Goal: Task Accomplishment & Management: Use online tool/utility

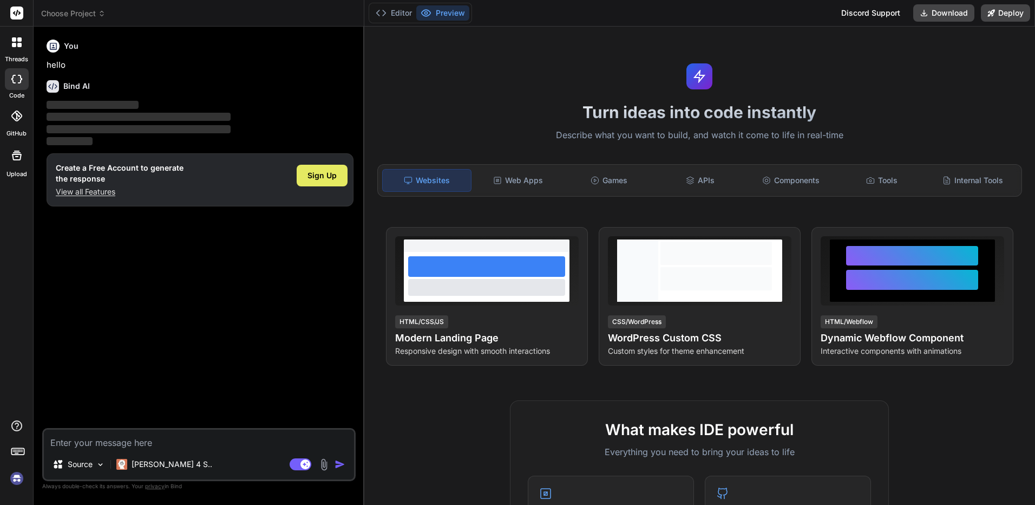
click at [312, 178] on span "Sign Up" at bounding box center [322, 175] width 29 height 11
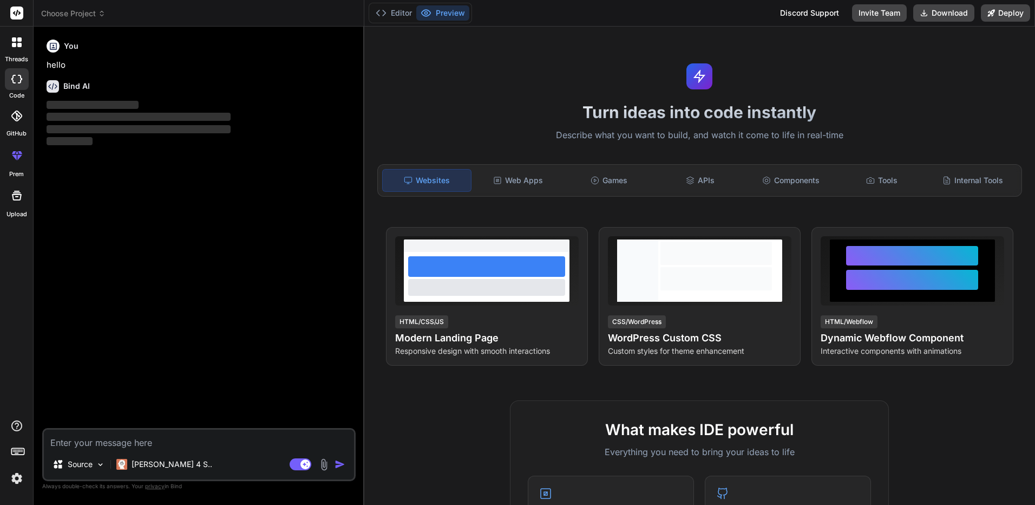
click at [68, 442] on textarea at bounding box center [199, 438] width 310 height 19
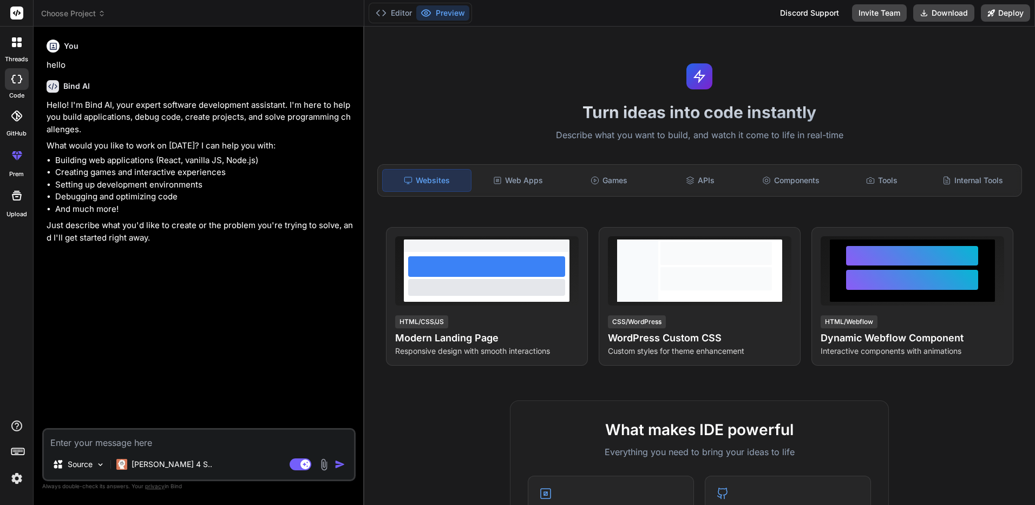
type textarea "x"
type textarea "I"
type textarea "x"
type textarea "Id"
type textarea "x"
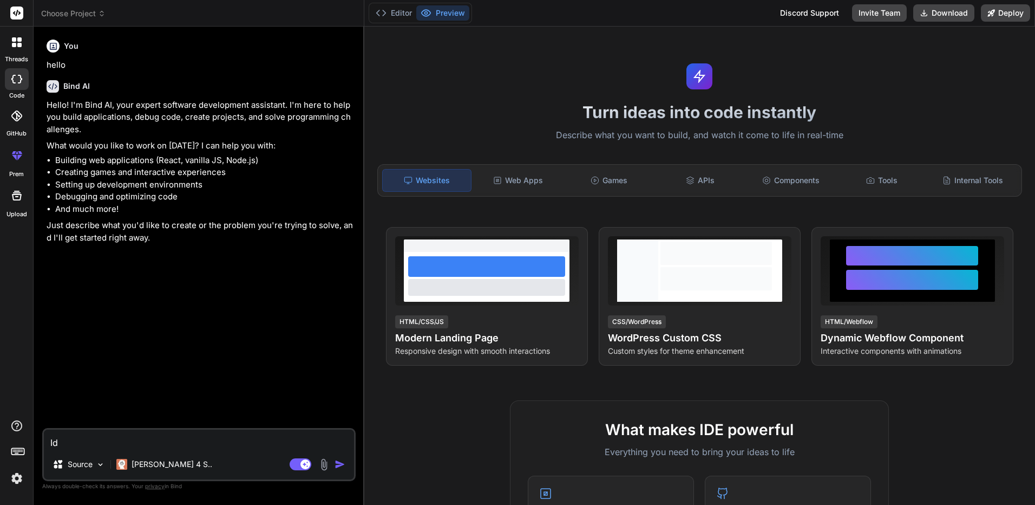
type textarea "Id"
type textarea "x"
type textarea "Id l"
type textarea "x"
type textarea "Id li"
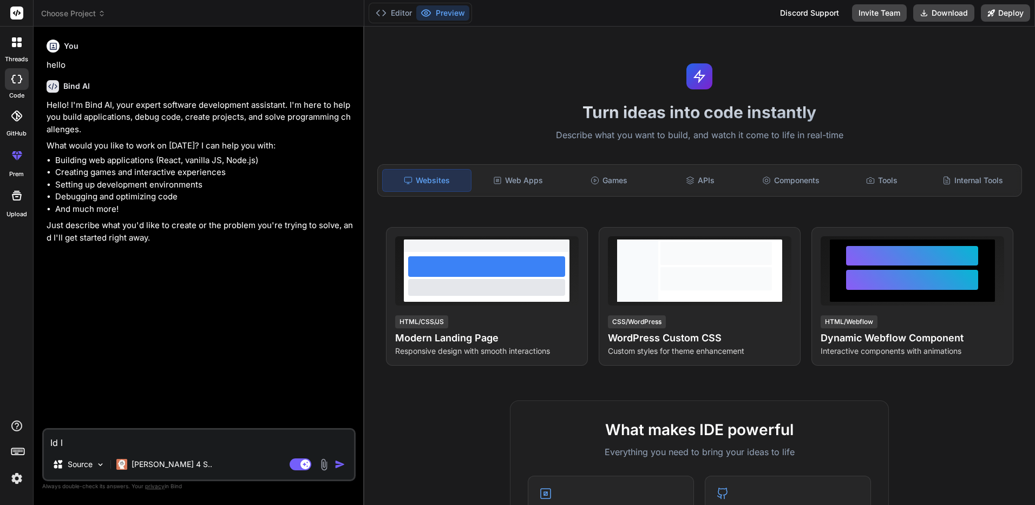
type textarea "x"
type textarea "Id lik"
type textarea "x"
type textarea "Id like"
type textarea "x"
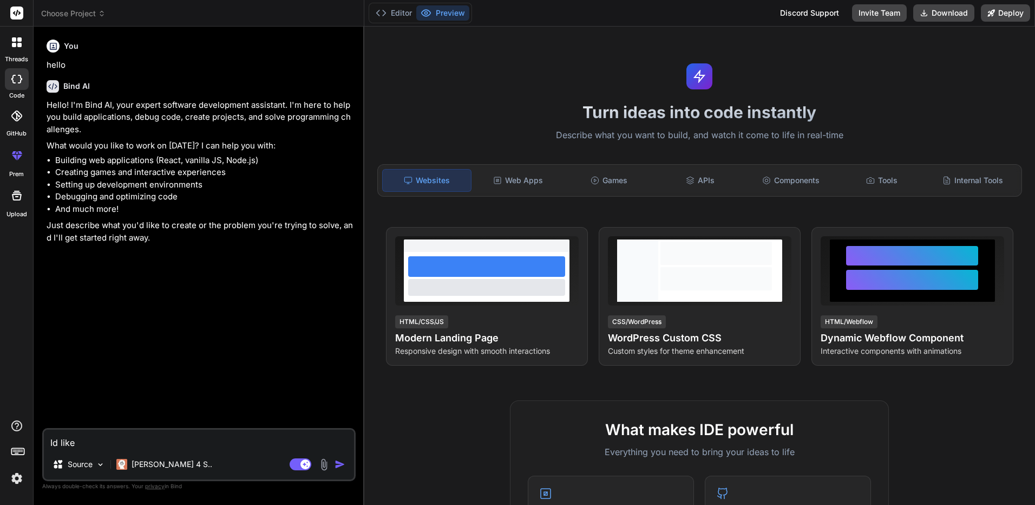
type textarea "Id like"
type textarea "x"
type textarea "Id like t"
type textarea "x"
type textarea "Id like to"
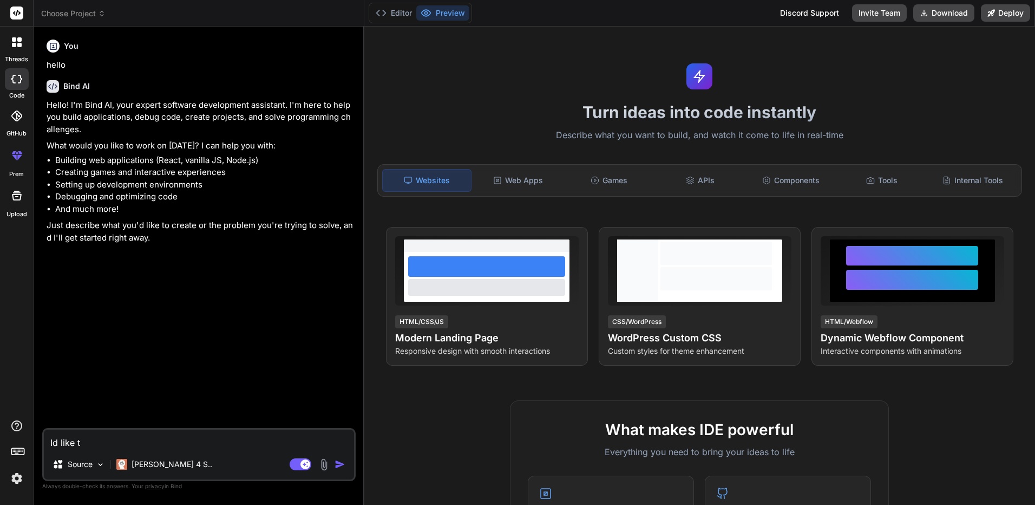
type textarea "x"
type textarea "Id like to"
type textarea "x"
type textarea "Id like to u"
type textarea "x"
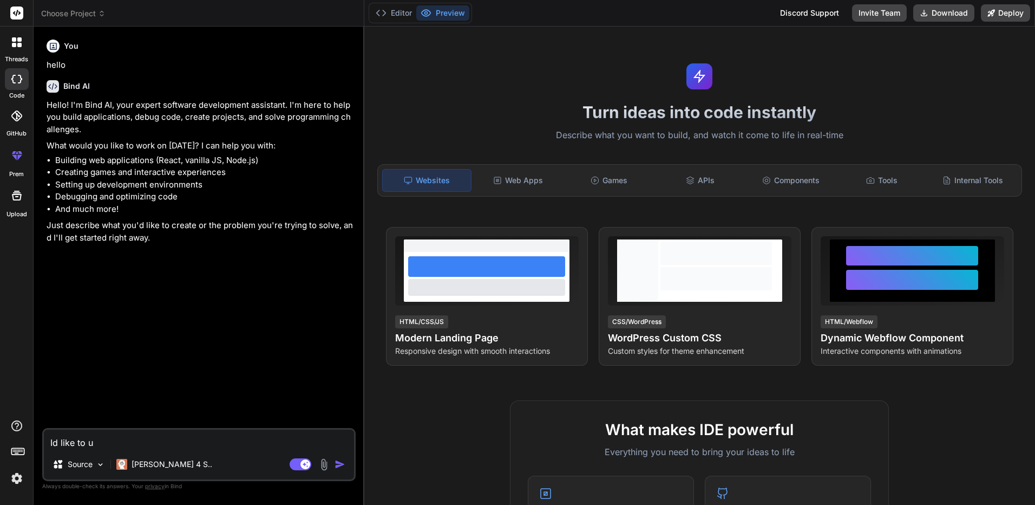
type textarea "Id like to up"
type textarea "x"
type textarea "Id like to upl"
type textarea "x"
type textarea "Id like to uplo"
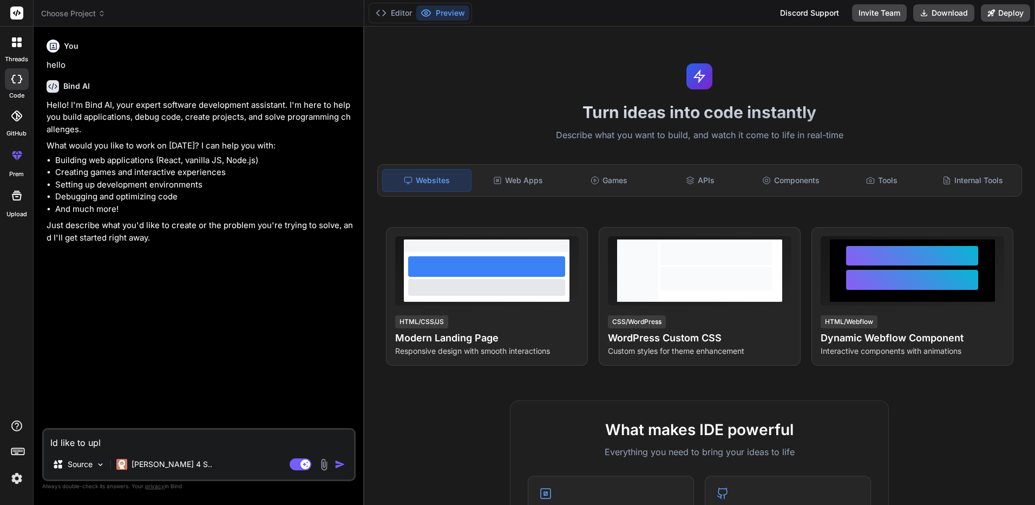
type textarea "x"
type textarea "Id like to uploa"
type textarea "x"
type textarea "Id like to upload"
type textarea "x"
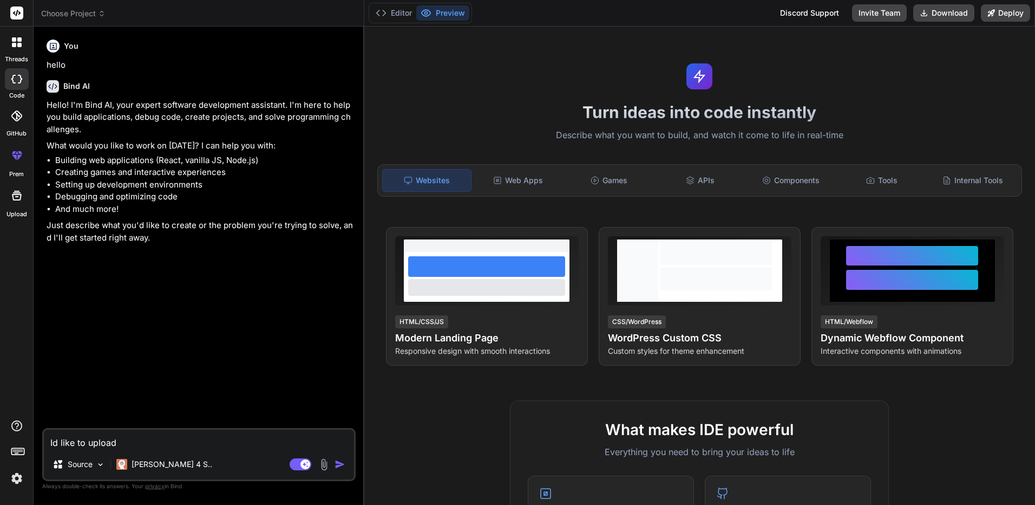
type textarea "Id like to upload"
type textarea "x"
type textarea "Id like to upload t"
type textarea "x"
type textarea "Id like to upload th"
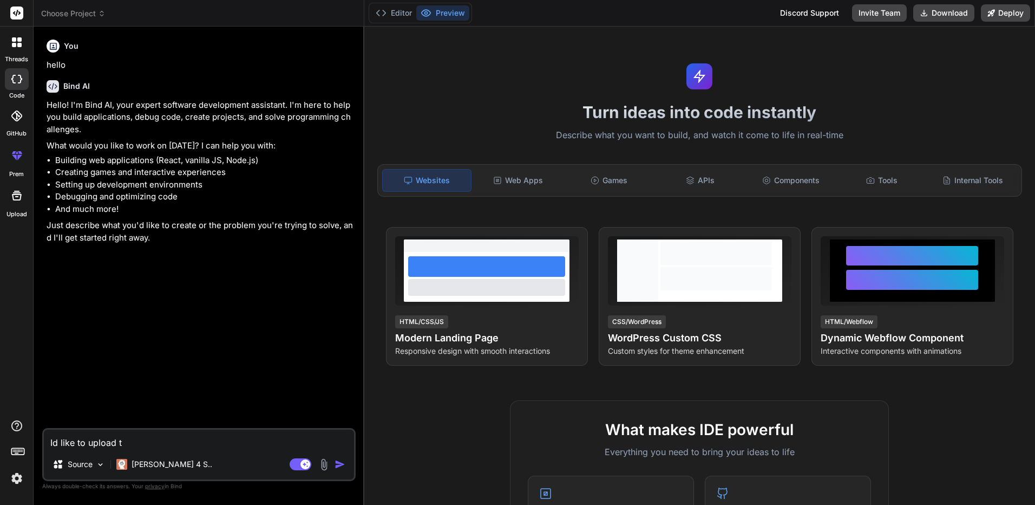
type textarea "x"
type textarea "Id like to upload thr"
type textarea "x"
type textarea "Id like to upload thre"
type textarea "x"
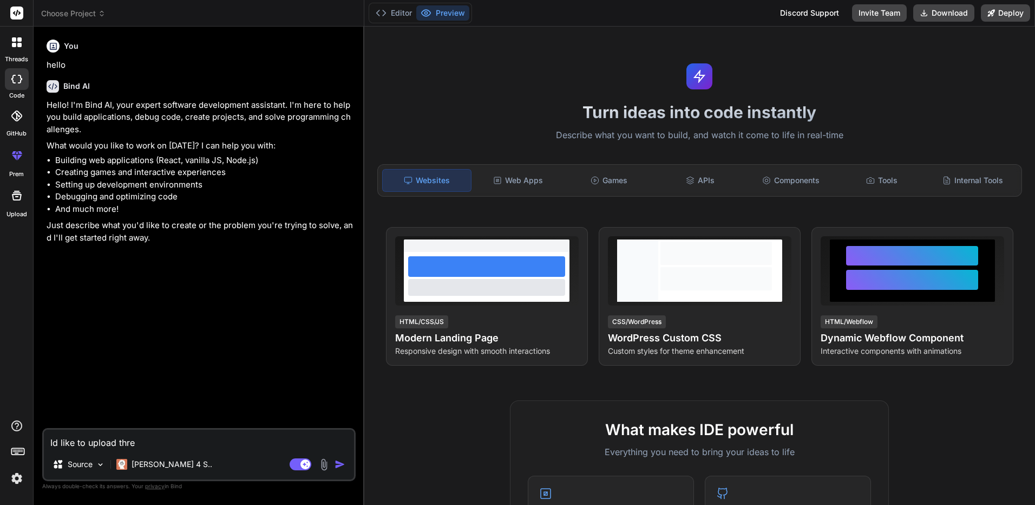
type textarea "Id like to upload three"
type textarea "x"
type textarea "Id like to upload three"
type textarea "x"
type textarea "Id like to upload three h"
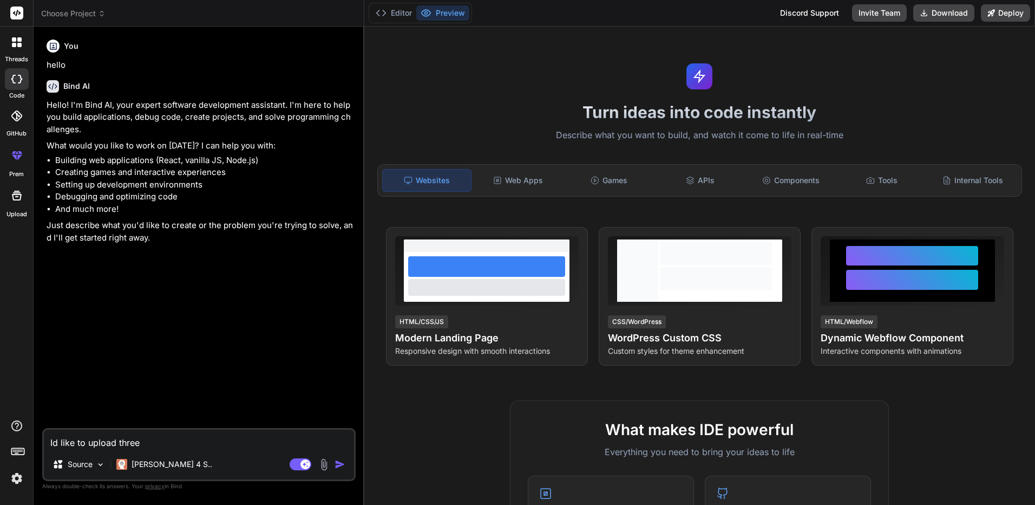
type textarea "x"
type textarea "Id like to upload three ht"
type textarea "x"
type textarea "Id like to upload three htm"
type textarea "x"
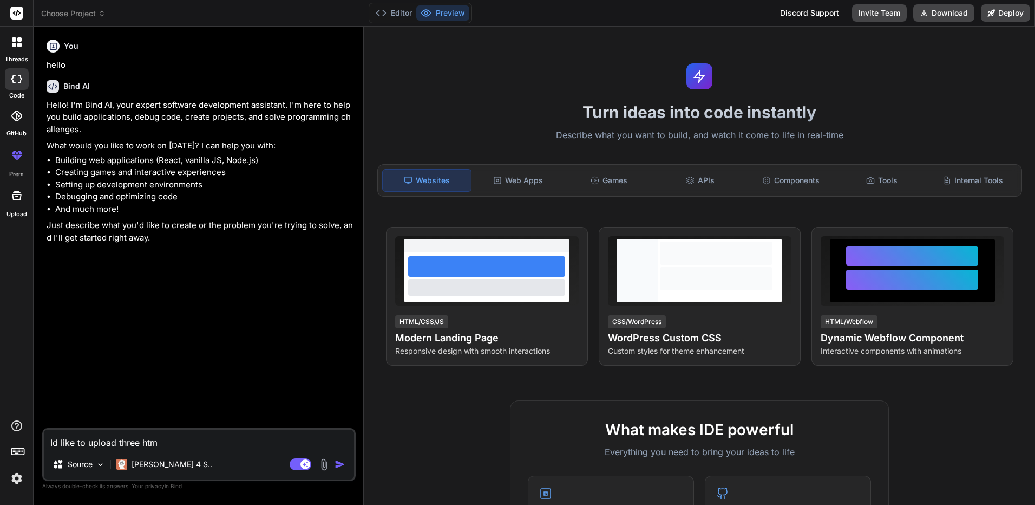
type textarea "Id like to upload three html"
type textarea "x"
type textarea "Id like to upload three html"
type textarea "x"
type textarea "Id like to upload three html p"
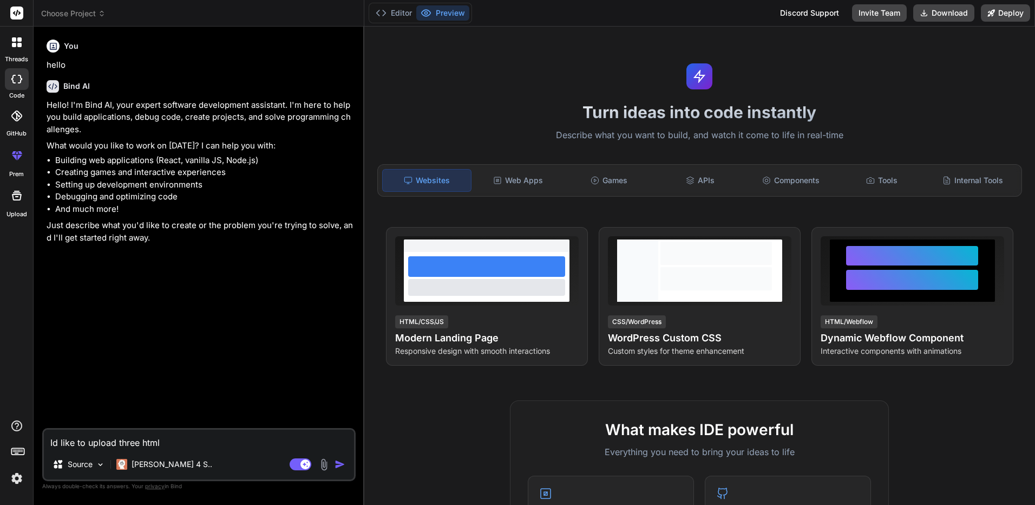
type textarea "x"
type textarea "Id like to upload three html pr"
type textarea "x"
type textarea "Id like to upload three html pro"
type textarea "x"
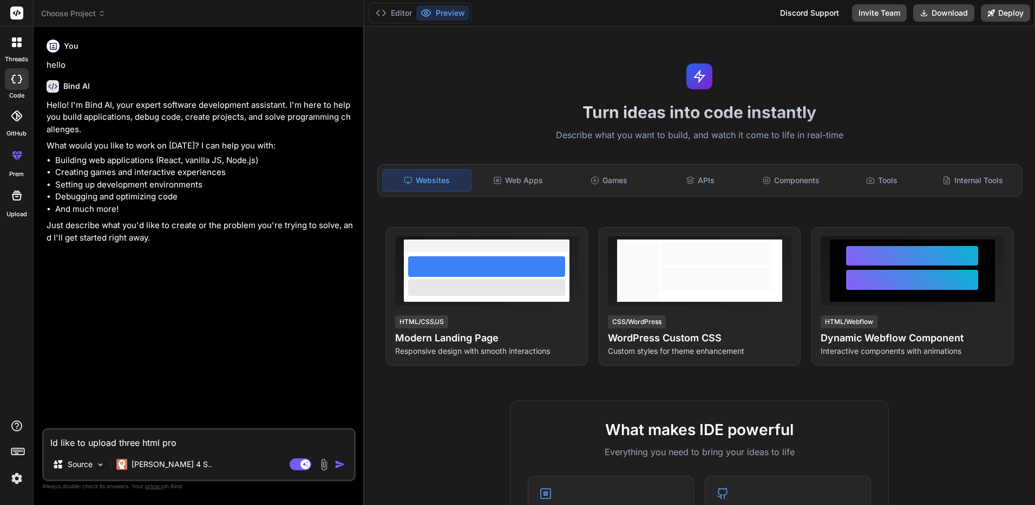
type textarea "Id like to upload three html prog"
type textarea "x"
type textarea "Id like to upload three html progr"
type textarea "x"
type textarea "Id like to upload three html progra"
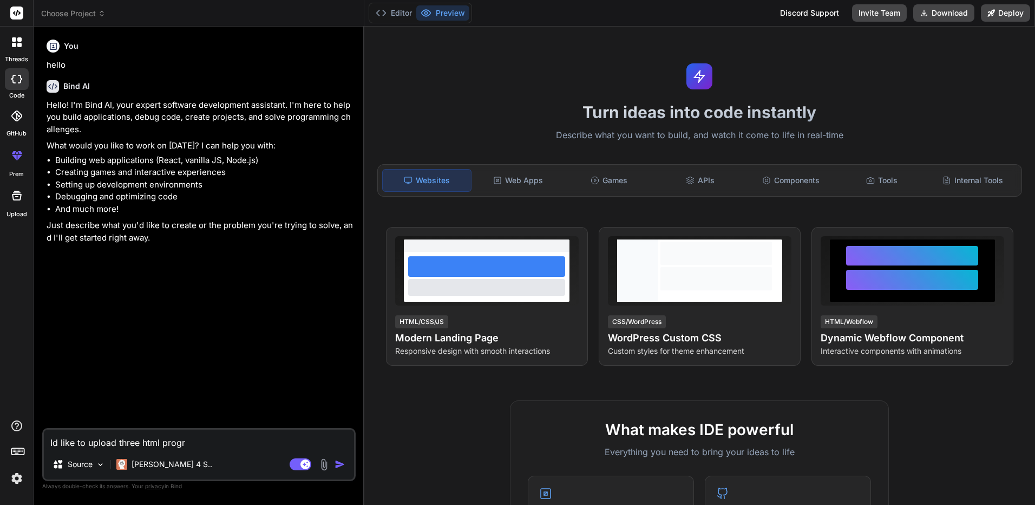
type textarea "x"
type textarea "Id like to upload three html program"
type textarea "x"
type textarea "Id like to upload three html programm"
type textarea "x"
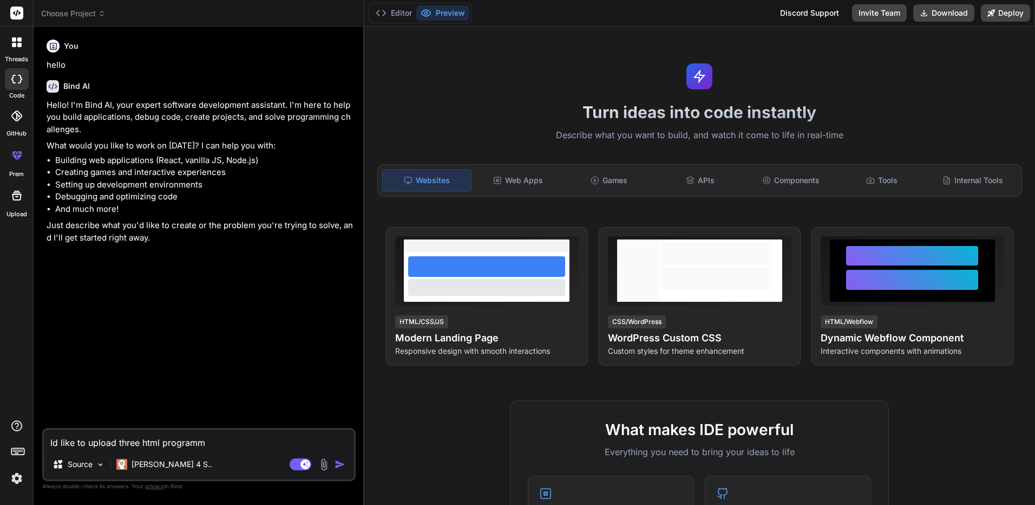
type textarea "Id like to upload three html programms"
type textarea "x"
type textarea "Id like to upload three html programms"
type textarea "x"
type textarea "Id like to upload three html programms i"
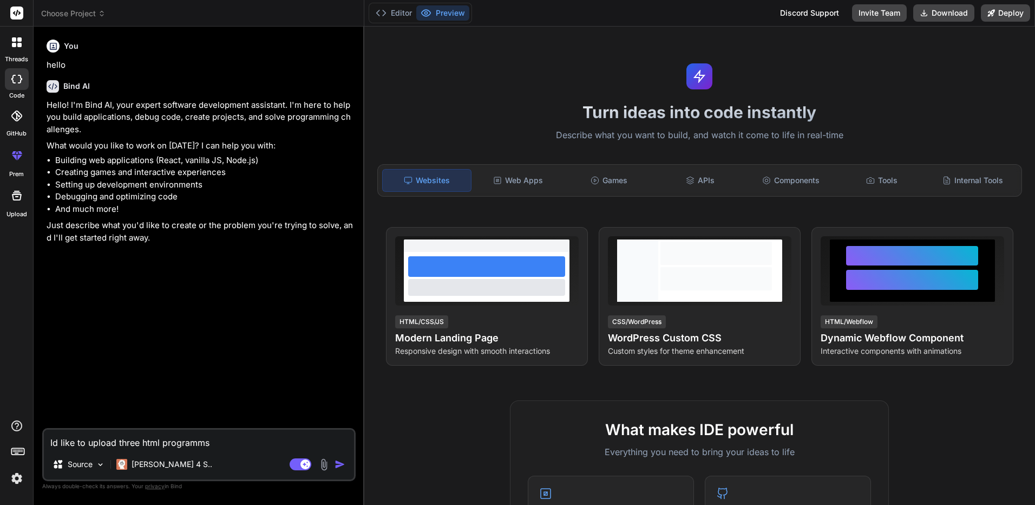
type textarea "x"
type textarea "Id like to upload three html programms iv"
type textarea "x"
type textarea "Id like to upload three html programms ive"
type textarea "x"
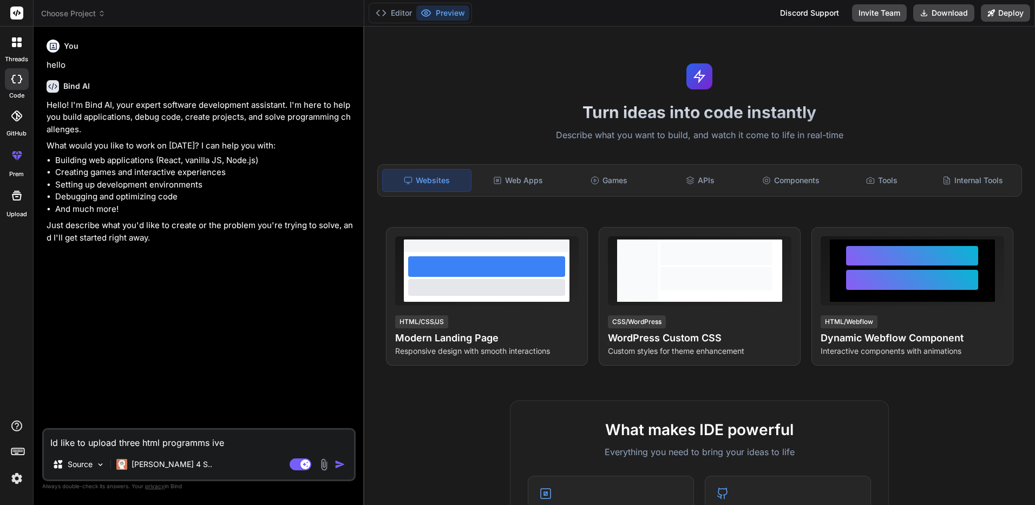
type textarea "Id like to upload three html programms ive"
type textarea "x"
type textarea "Id like to upload three html programms ive m"
type textarea "x"
type textarea "Id like to upload three html programms ive ma"
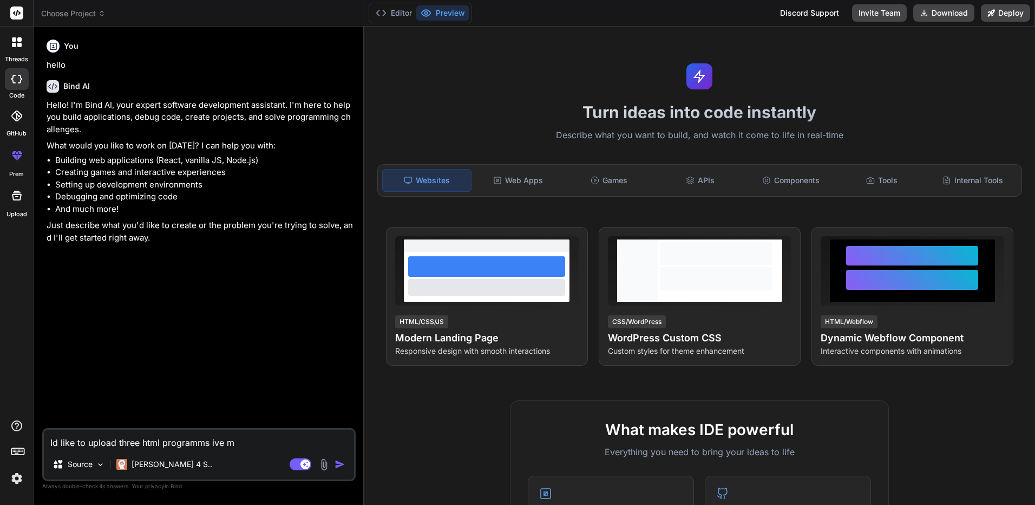
type textarea "x"
type textarea "Id like to upload three html programms ive mad"
type textarea "x"
type textarea "Id like to upload three html programms ive made"
type textarea "x"
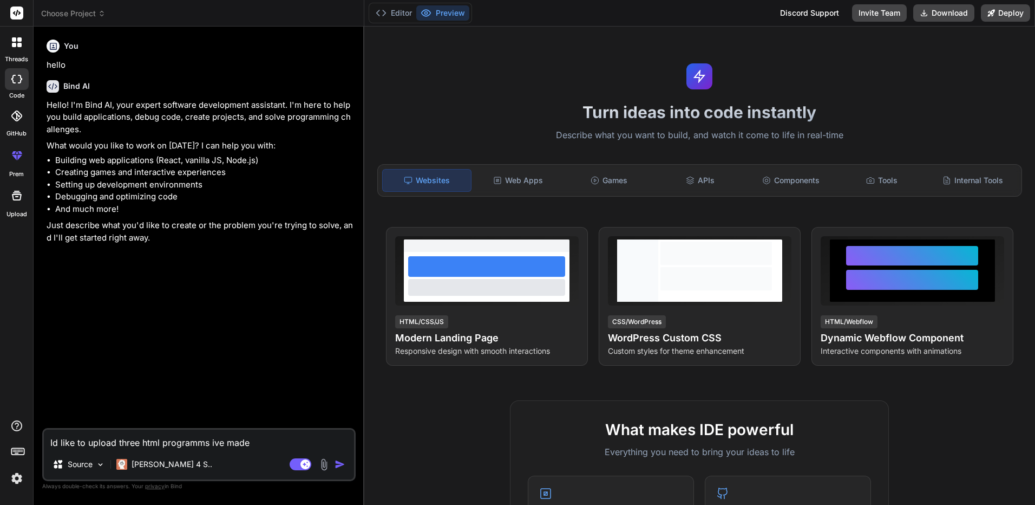
type textarea "Id like to upload three html programms ive made"
type textarea "x"
type textarea "Id like to upload three html programms ive made a"
type textarea "x"
type textarea "Id like to upload three html programms ive made an"
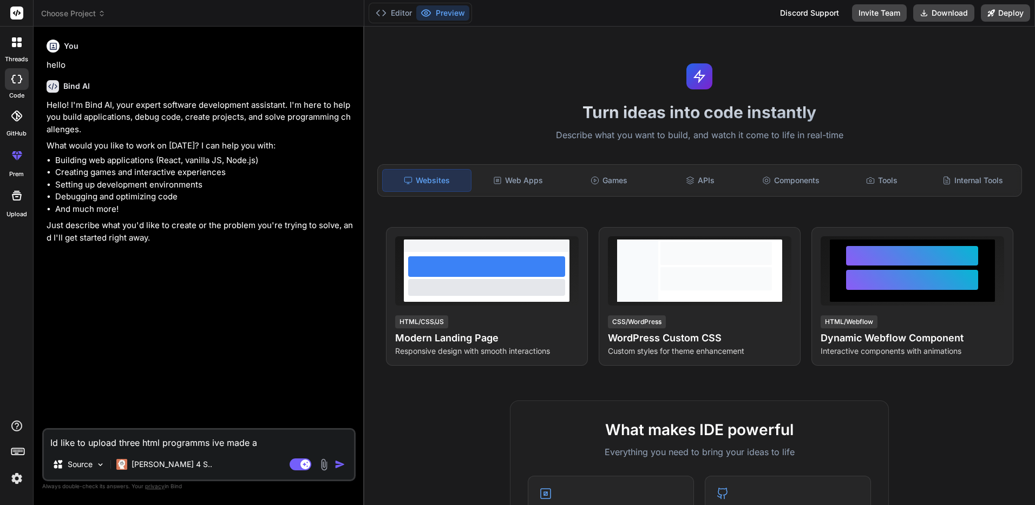
type textarea "x"
type textarea "Id like to upload three html programms ive made and"
type textarea "x"
type textarea "Id like to upload three html programms ive made and"
type textarea "x"
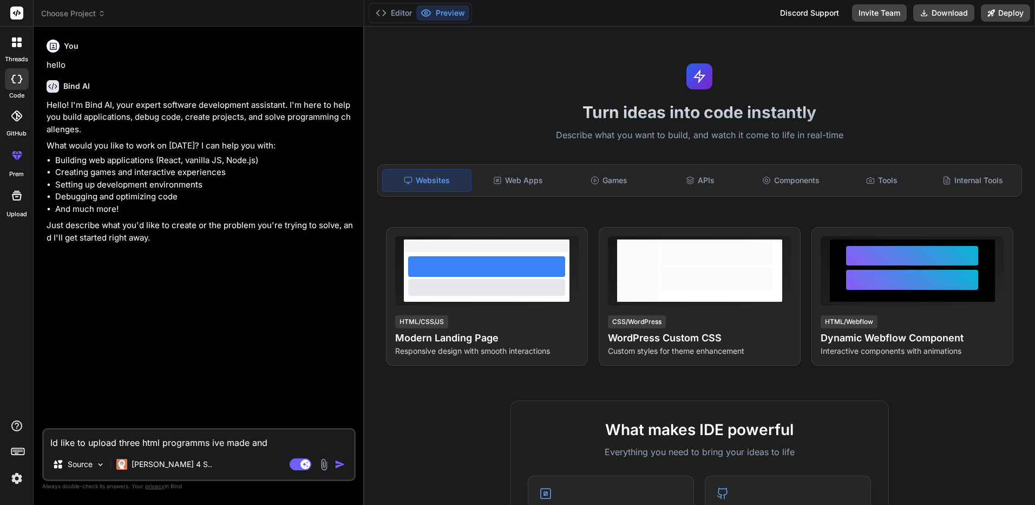
type textarea "Id like to upload three html programms ive made and i"
type textarea "x"
type textarea "Id like to upload three html programms ive made and i"
type textarea "x"
type textarea "Id like to upload three html programms ive made and i w"
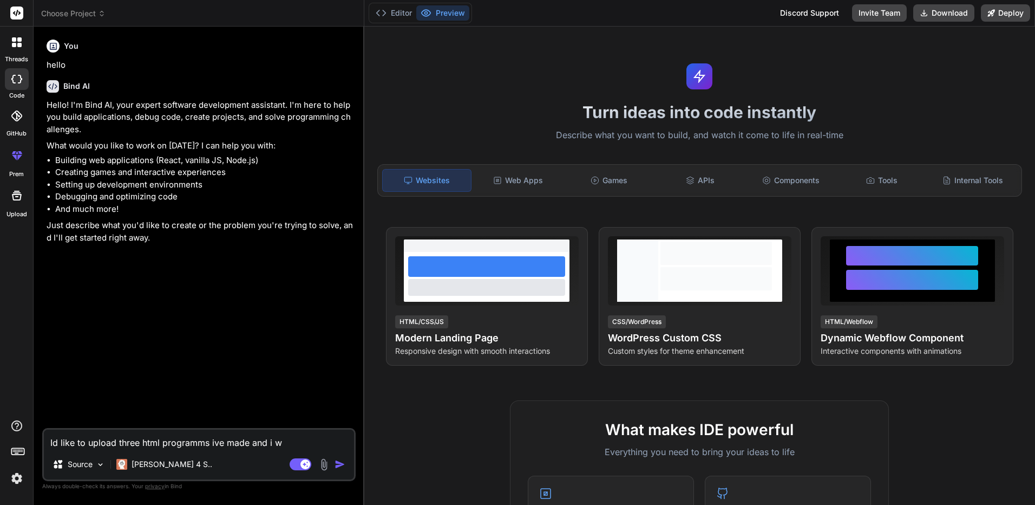
type textarea "x"
type textarea "Id like to upload three html programms ive made and i wa"
type textarea "x"
type textarea "Id like to upload three html programms ive made and i wan"
type textarea "x"
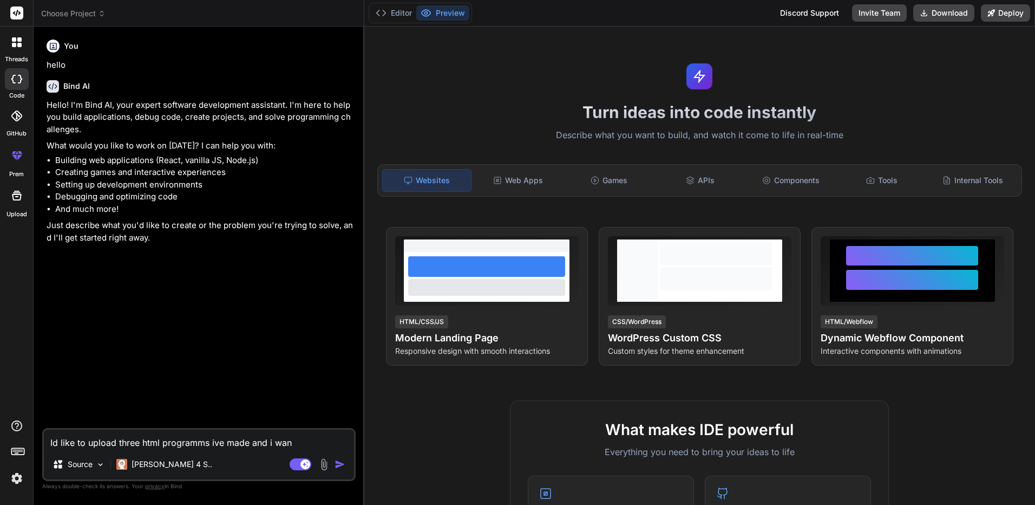
type textarea "Id like to upload three html programms ive made and i want"
type textarea "x"
type textarea "Id like to upload three html programms ive made and i want"
type textarea "x"
type textarea "Id like to upload three html programms ive made and i want y"
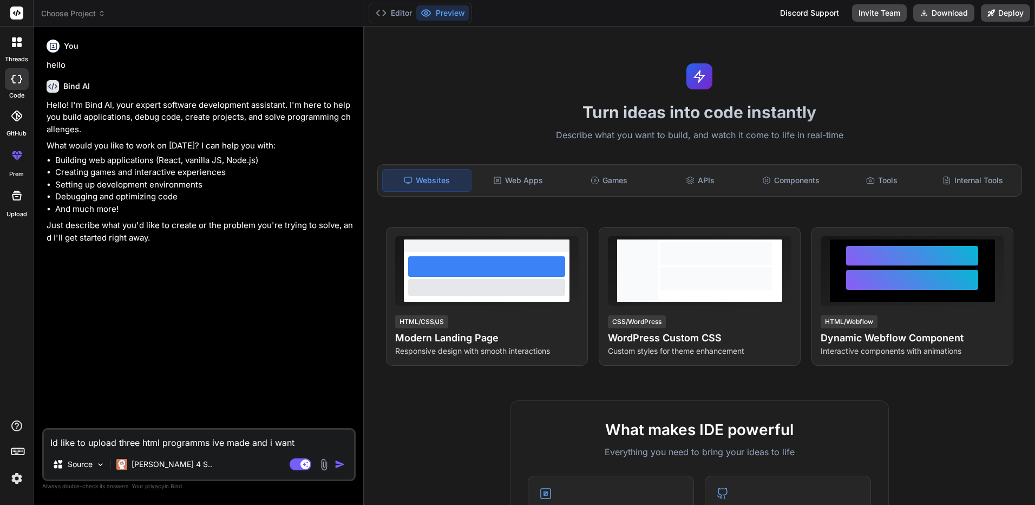
type textarea "x"
type textarea "Id like to upload three html programms ive made and i want yo"
type textarea "x"
type textarea "Id like to upload three html programms ive made and i want you"
type textarea "x"
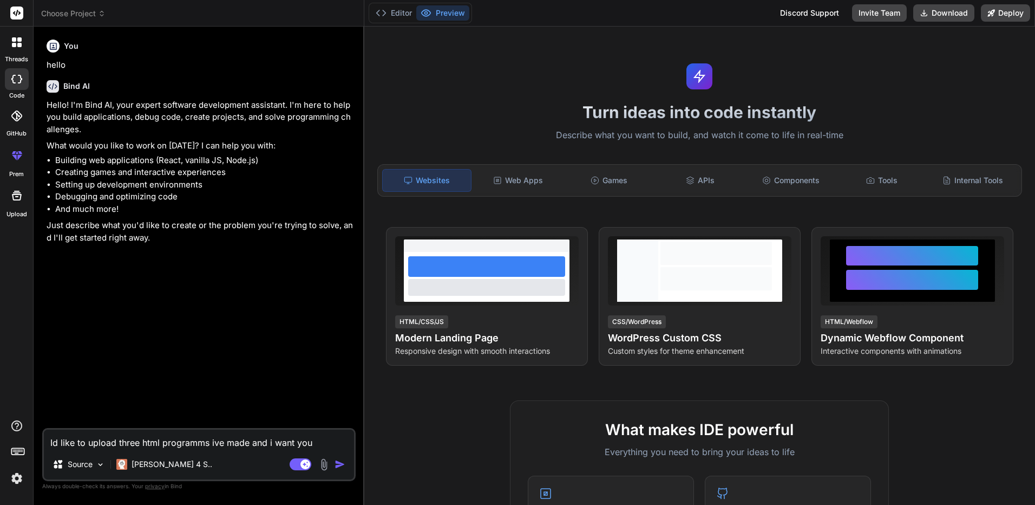
type textarea "Id like to upload three html programms ive made and i want you"
type textarea "x"
type textarea "Id like to upload three html programms ive made and i want you t"
type textarea "x"
type textarea "Id like to upload three html programms ive made and i want you to"
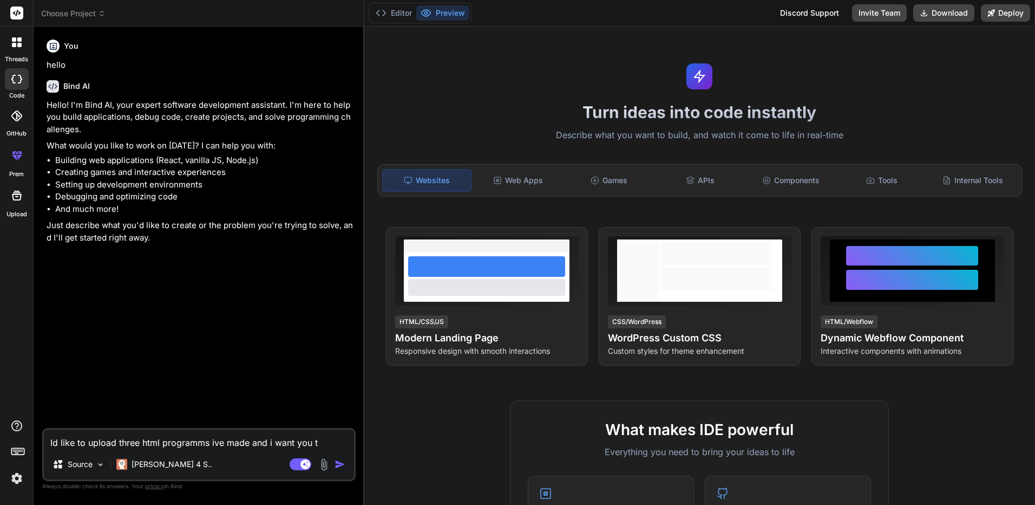
type textarea "x"
type textarea "Id like to upload three html programms ive made and i want you to"
type textarea "x"
type textarea "Id like to upload three html programms ive made and i want you to m"
type textarea "x"
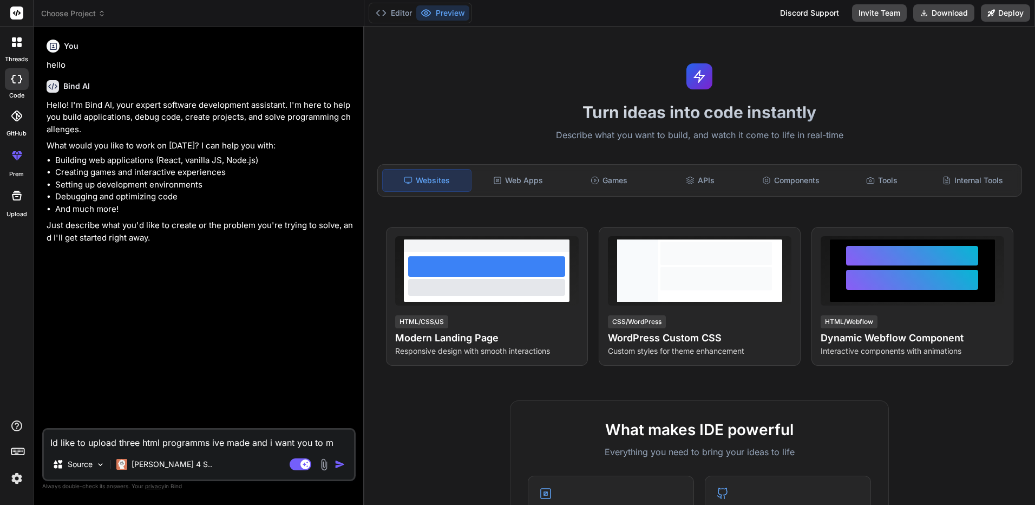
type textarea "Id like to upload three html programms ive made and i want you to ma"
type textarea "x"
type textarea "Id like to upload three html programms ive made and i want you to mak"
type textarea "x"
type textarea "Id like to upload three html programms ive made and i want you to make"
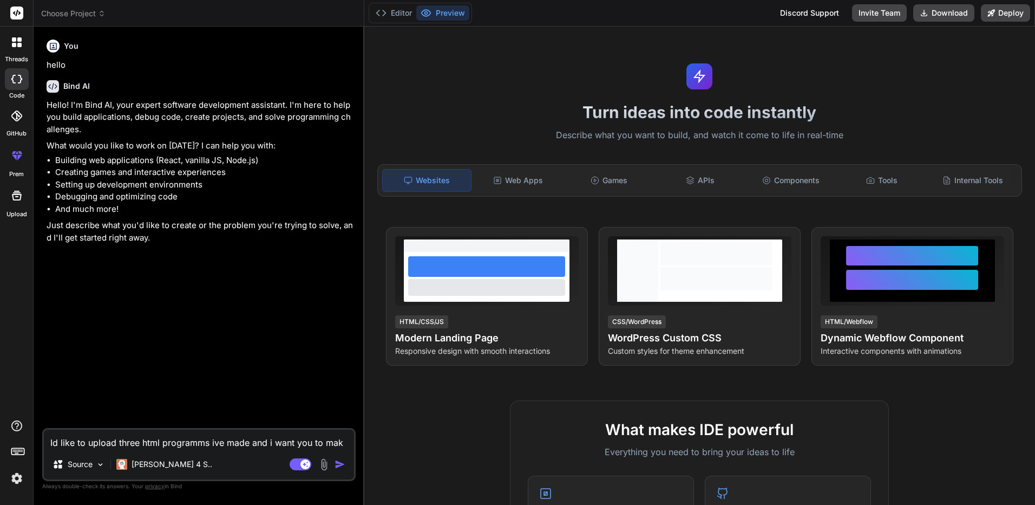
type textarea "x"
type textarea "Id like to upload three html programms ive made and i want you to make"
type textarea "x"
type textarea "Id like to upload three html programms ive made and i want you to make"
type textarea "x"
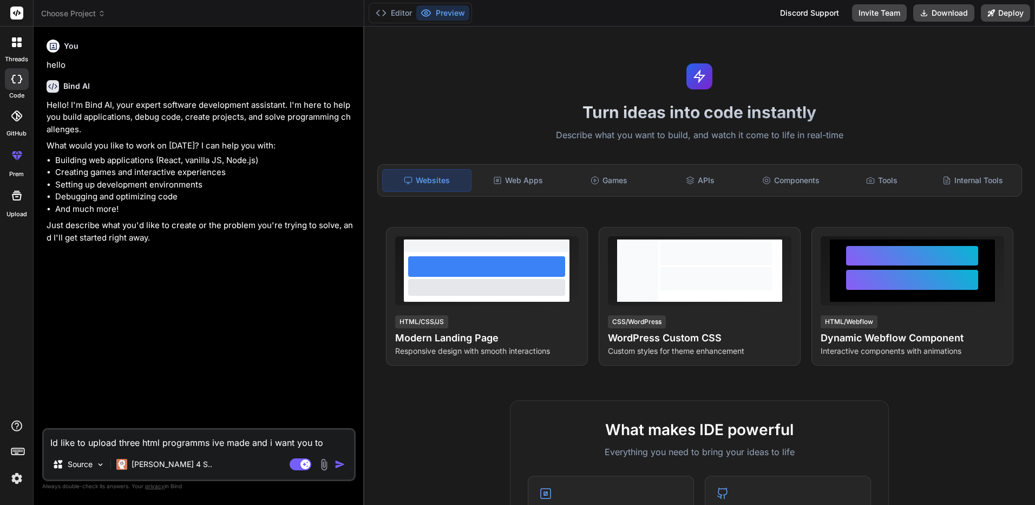
type textarea "Id like to upload three html programms ive made and i want you to mak"
type textarea "x"
type textarea "Id like to upload three html programms ive made and i want you to ma"
type textarea "x"
type textarea "Id like to upload three html programms ive made and i want you to m"
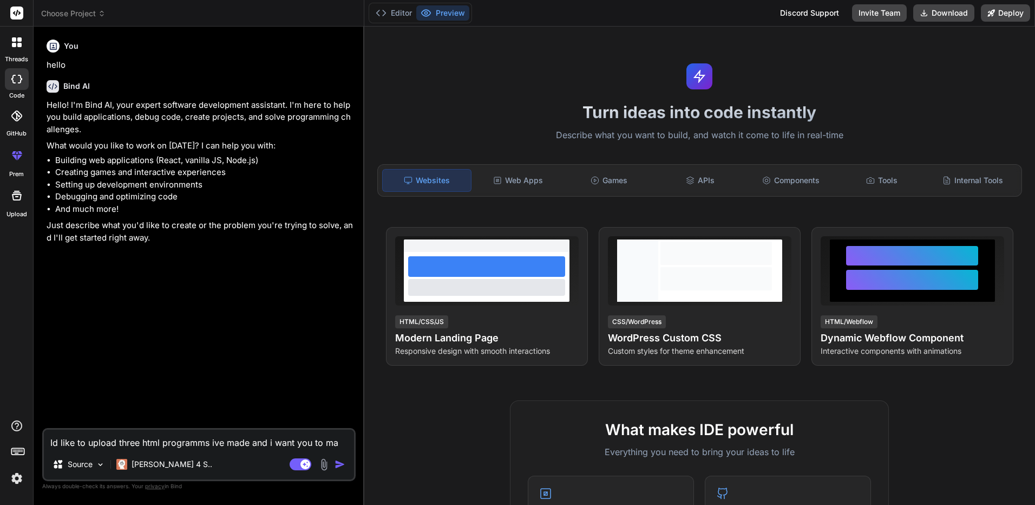
type textarea "x"
type textarea "Id like to upload three html programms ive made and i want you to"
type textarea "x"
type textarea "Id like to upload three html programms ive made and i want you to f"
type textarea "x"
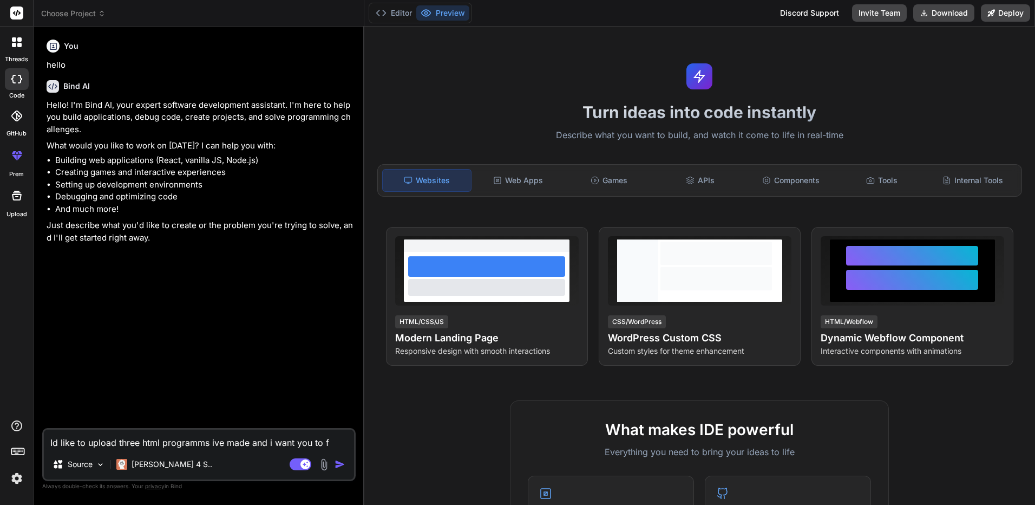
type textarea "Id like to upload three html programms ive made and i want you to fu"
type textarea "x"
type textarea "Id like to upload three html programms ive made and i want you to fus"
type textarea "x"
type textarea "Id like to upload three html programms ive made and i want you to fuse"
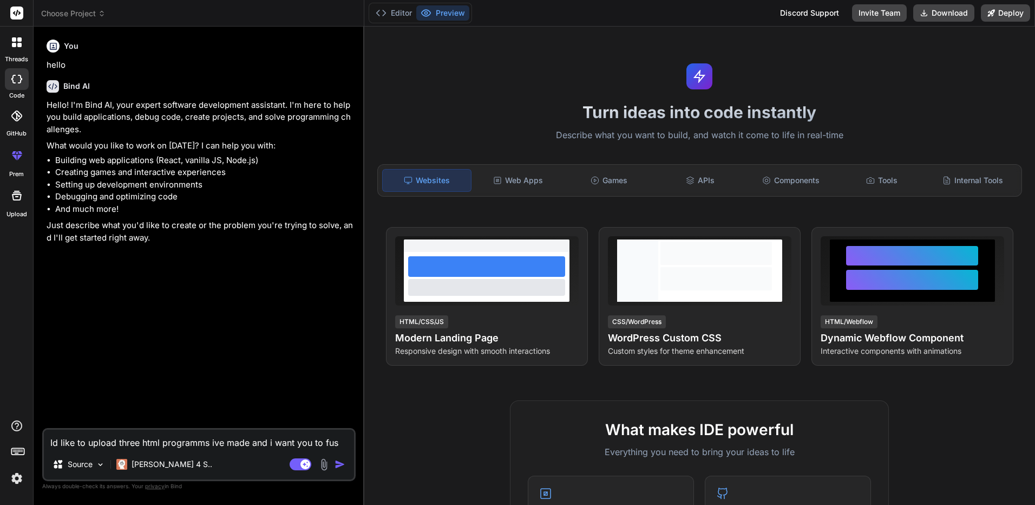
type textarea "x"
type textarea "Id like to upload three html programms ive made and i want you to fuse"
type textarea "x"
type textarea "Id like to upload three html programms ive made and i want you to fuse a"
type textarea "x"
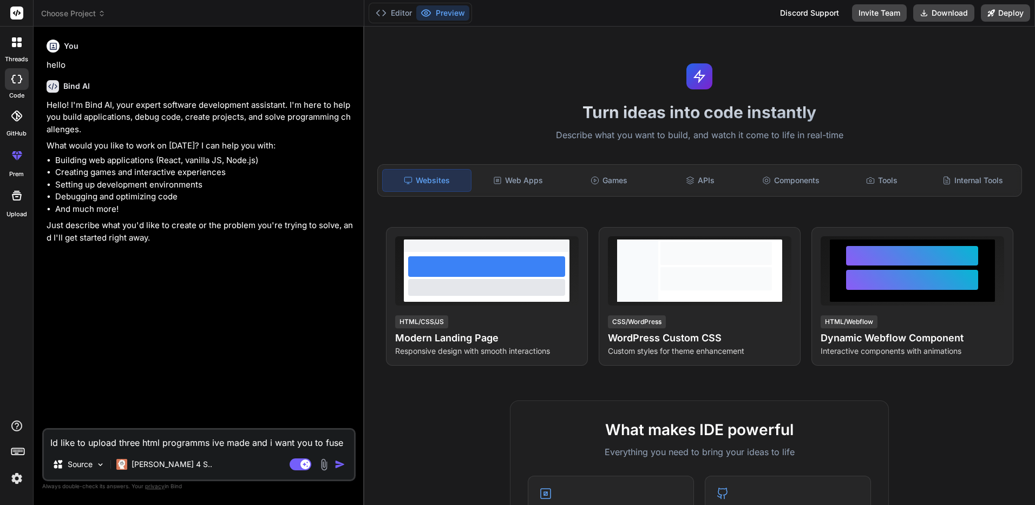
type textarea "Id like to upload three html programms ive made and i want you to fuse al"
type textarea "x"
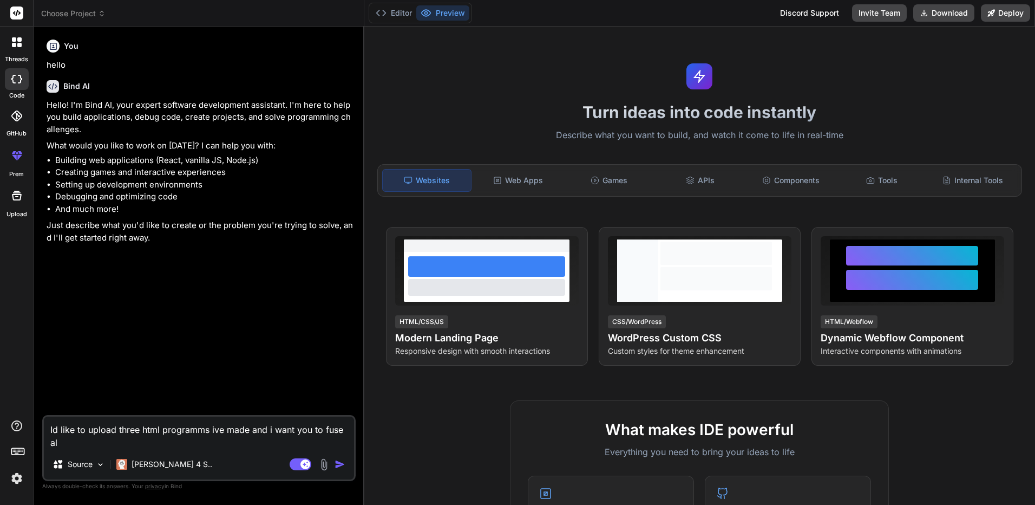
type textarea "Id like to upload three html programms ive made and i want you to fuse all"
type textarea "x"
type textarea "Id like to upload three html programms ive made and i want you to fuse all"
type textarea "x"
type textarea "Id like to upload three html programms ive made and i want you to fuse all t"
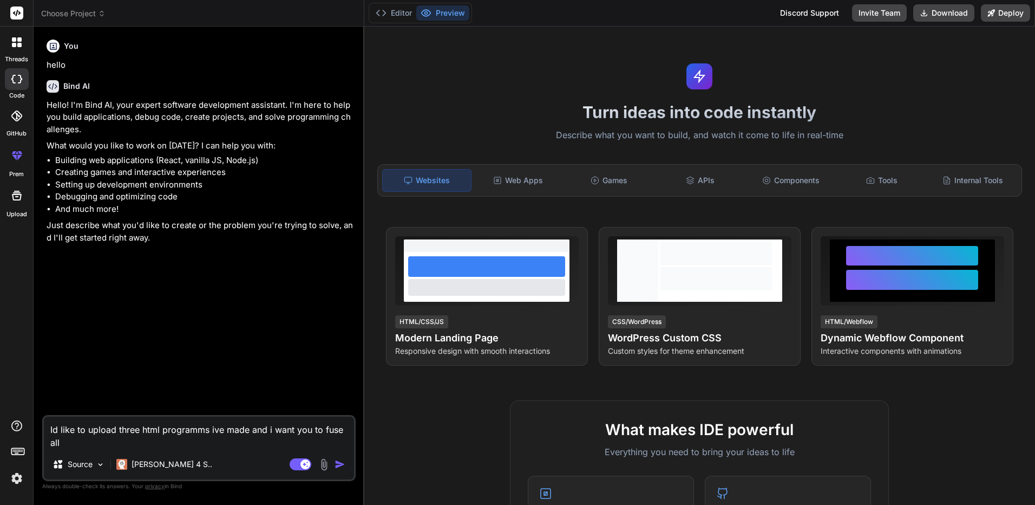
type textarea "x"
type textarea "Id like to upload three html programms ive made and i want you to fuse all th"
type textarea "x"
type textarea "Id like to upload three html programms ive made and i want you to fuse all thr"
type textarea "x"
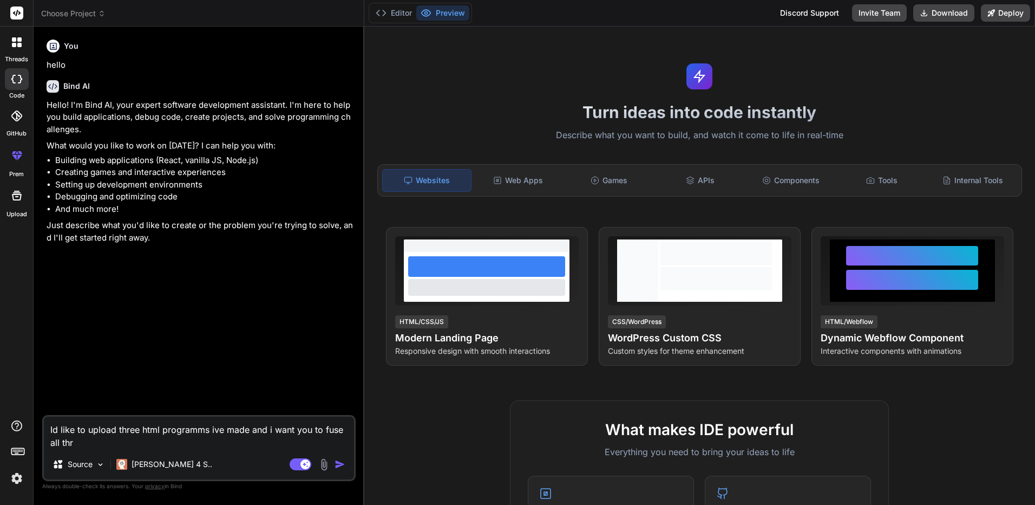
type textarea "Id like to upload three html programms ive made and i want you to fuse all thre"
type textarea "x"
type textarea "Id like to upload three html programms ive made and i want you to fuse all three"
type textarea "x"
type textarea "Id like to upload three html programms ive made and i want you to fuse all three"
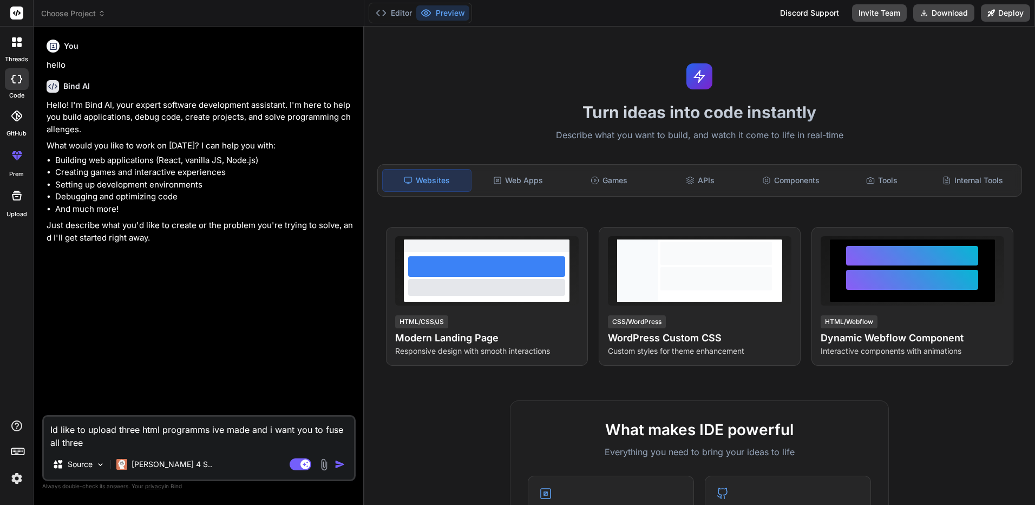
type textarea "x"
type textarea "Id like to upload three html programms ive made and i want you to fuse all thre…"
type textarea "x"
type textarea "Id like to upload three html programms ive made and i want you to fuse all thre…"
type textarea "x"
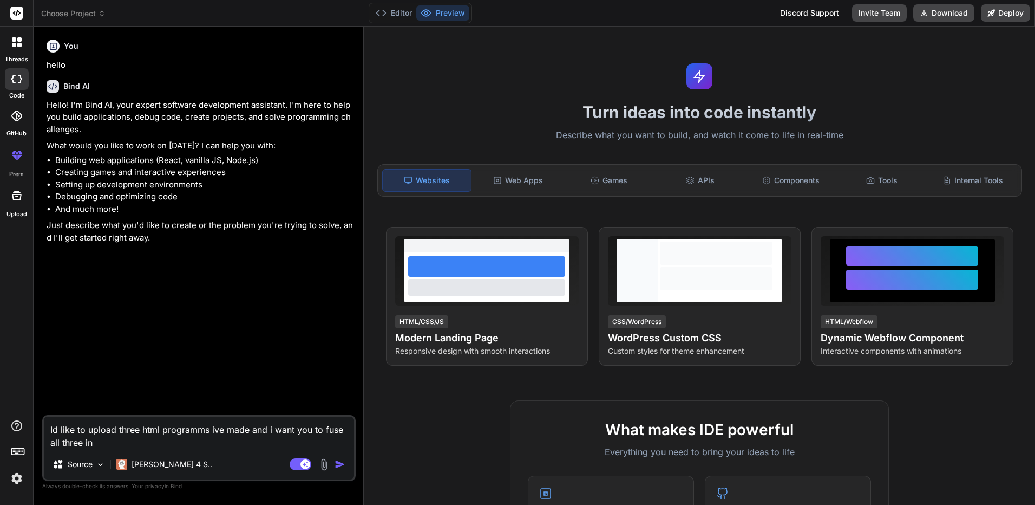
type textarea "Id like to upload three html programms ive made and i want you to fuse all thre…"
type textarea "x"
type textarea "Id like to upload three html programms ive made and i want you to fuse all thre…"
type textarea "x"
type textarea "Id like to upload three html programms ive made and i want you to fuse all thre…"
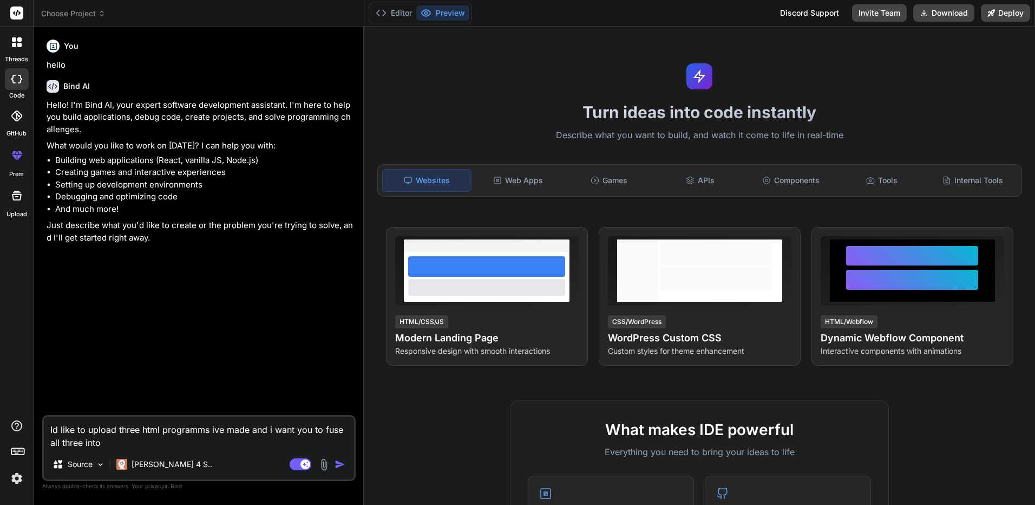
type textarea "x"
type textarea "Id like to upload three html programms ive made and i want you to fuse all thre…"
type textarea "x"
type textarea "Id like to upload three html programms ive made and i want you to fuse all thre…"
type textarea "x"
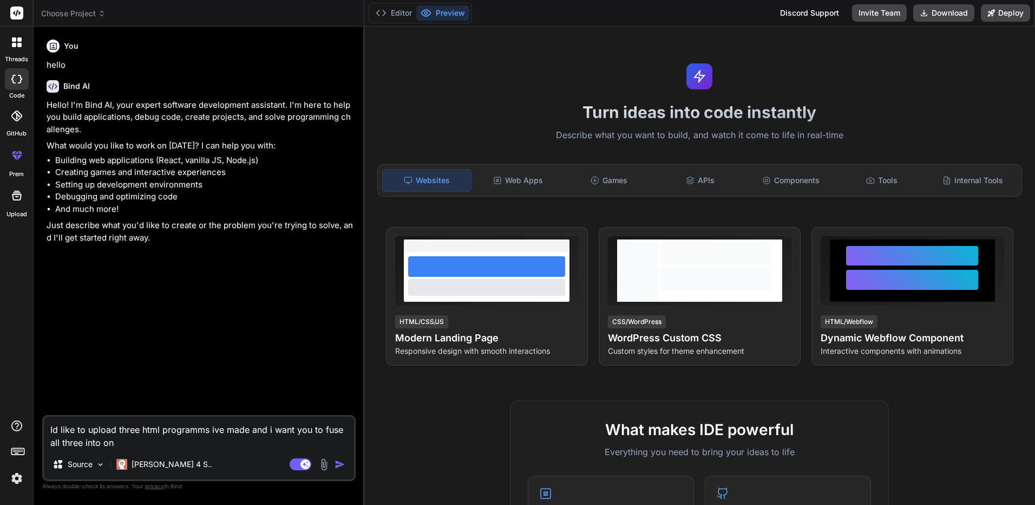
type textarea "Id like to upload three html programms ive made and i want you to fuse all thre…"
type textarea "x"
type textarea "Id like to upload three html programms ive made and i want you to fuse all thre…"
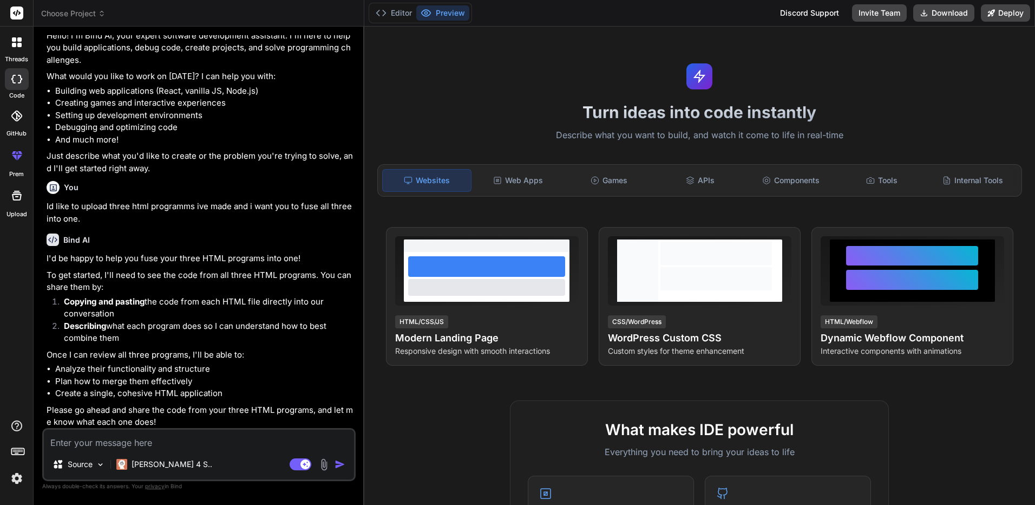
scroll to position [72, 0]
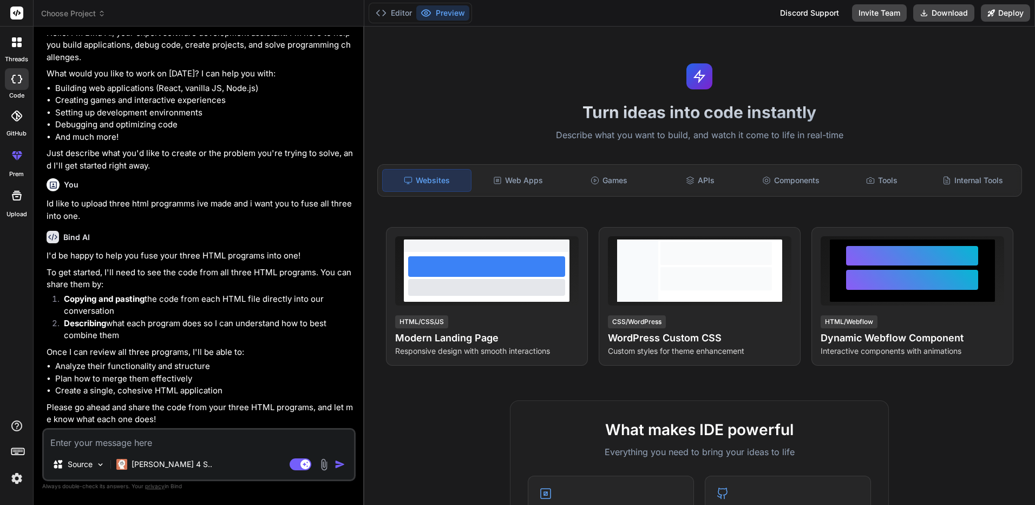
click at [103, 445] on textarea at bounding box center [199, 438] width 310 height 19
paste textarea "<!LOREMIP dolo> <sita cons="ad"> <elit> <sedd eiusmod="TEM-6"> <inci utla="etdo…"
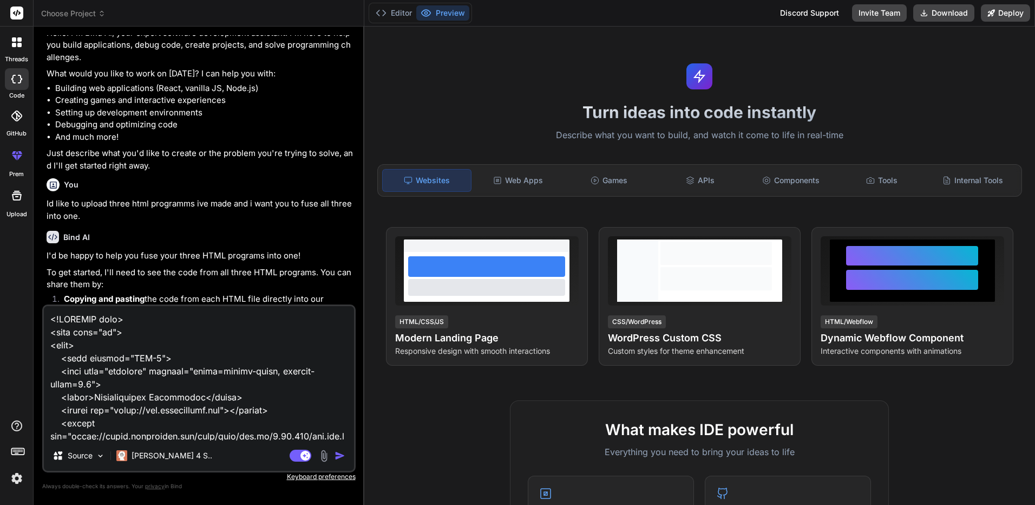
scroll to position [12723, 0]
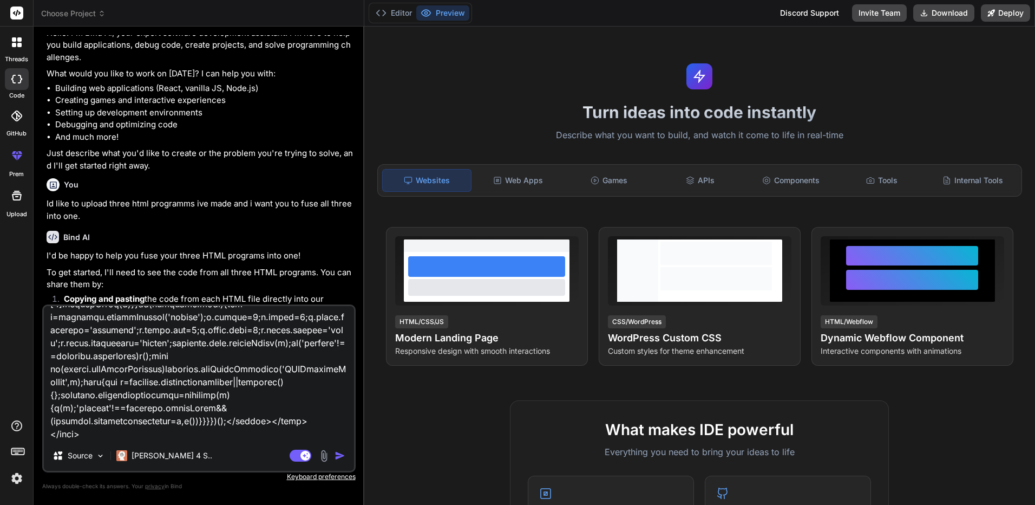
click at [60, 434] on textarea at bounding box center [199, 373] width 310 height 134
paste textarea "<!DOCTYPE html> <html lang="en"> <head> <meta charset="UTF-8"> <meta name="view…"
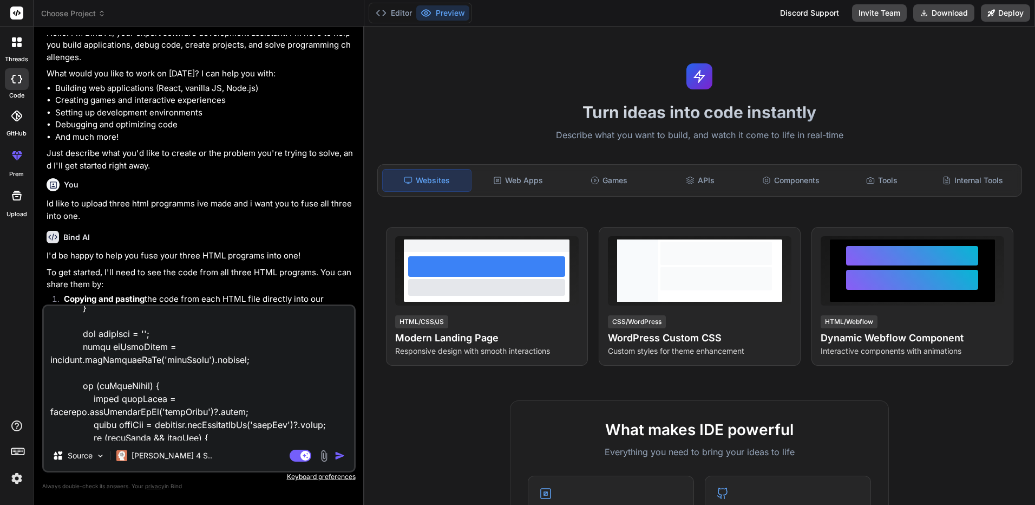
scroll to position [19520, 0]
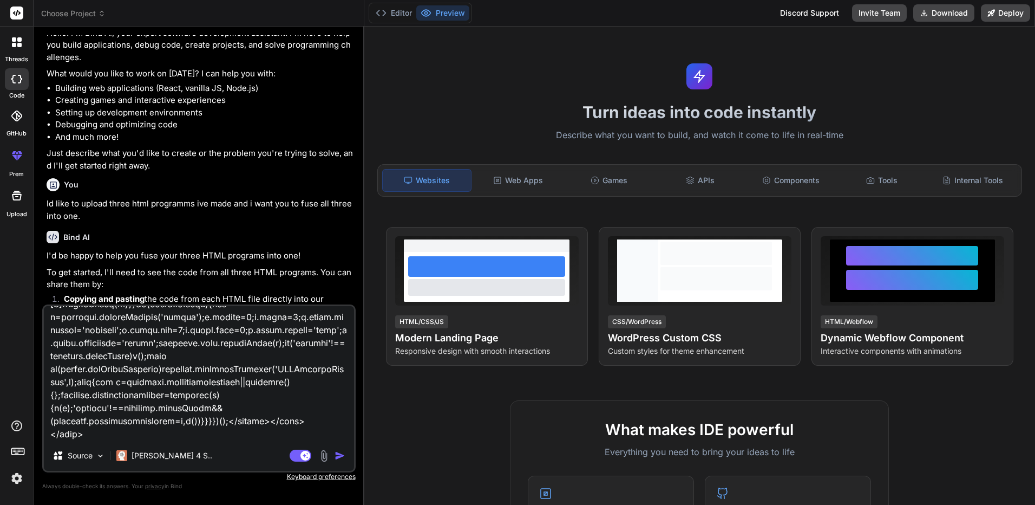
click at [74, 439] on textarea at bounding box center [199, 373] width 310 height 134
paste textarea "<!DOCTYPE html> <html lang="en"> <head> <meta charset="UTF-8"> <meta name="view…"
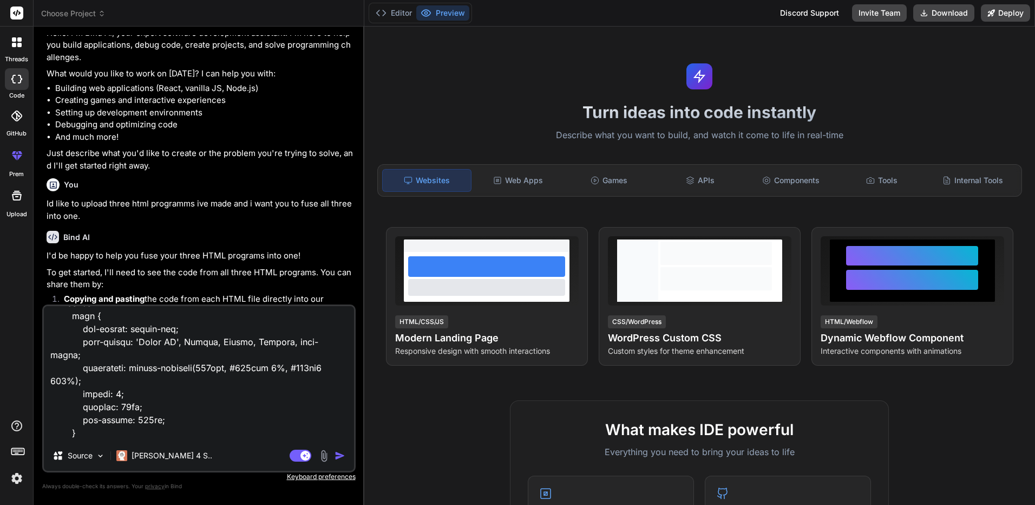
scroll to position [19696, 0]
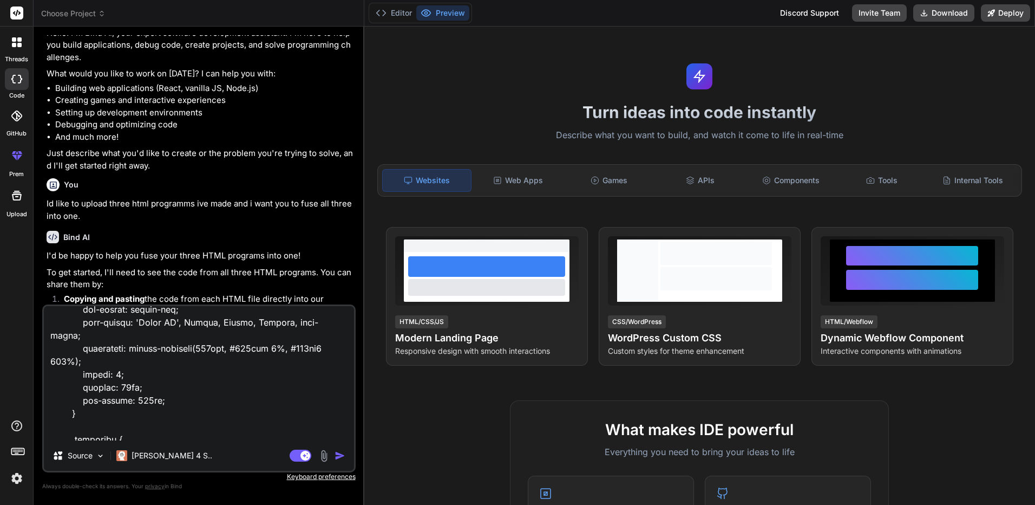
drag, startPoint x: 130, startPoint y: 435, endPoint x: 191, endPoint y: 414, distance: 64.0
click at [188, 419] on textarea at bounding box center [199, 373] width 310 height 134
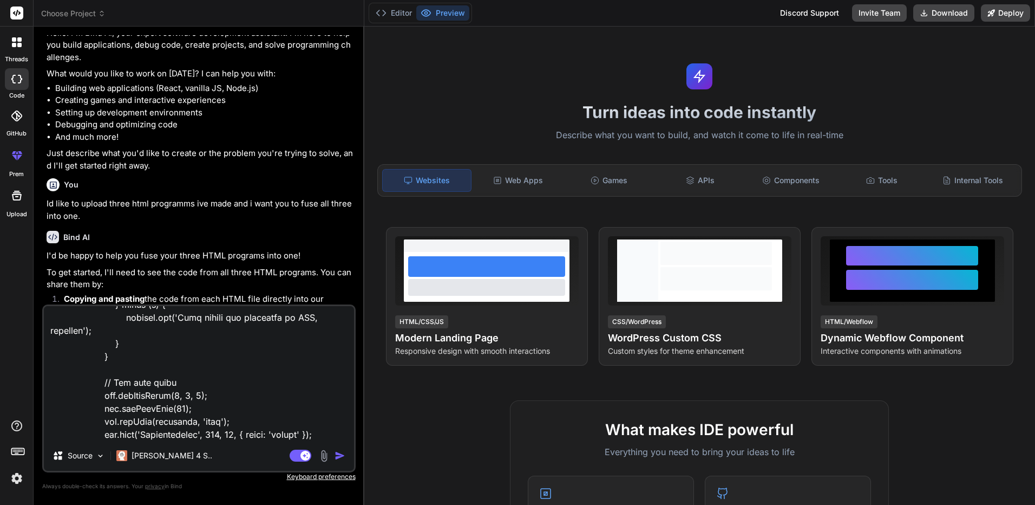
scroll to position [32163, 0]
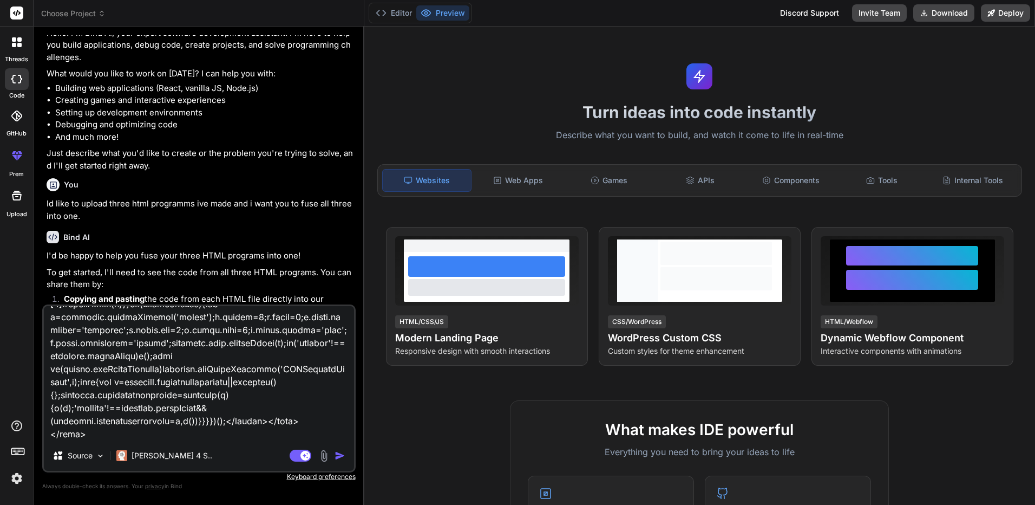
click at [151, 420] on textarea at bounding box center [199, 373] width 310 height 134
click at [32, 431] on div at bounding box center [16, 453] width 33 height 68
click at [69, 432] on textarea at bounding box center [199, 373] width 310 height 134
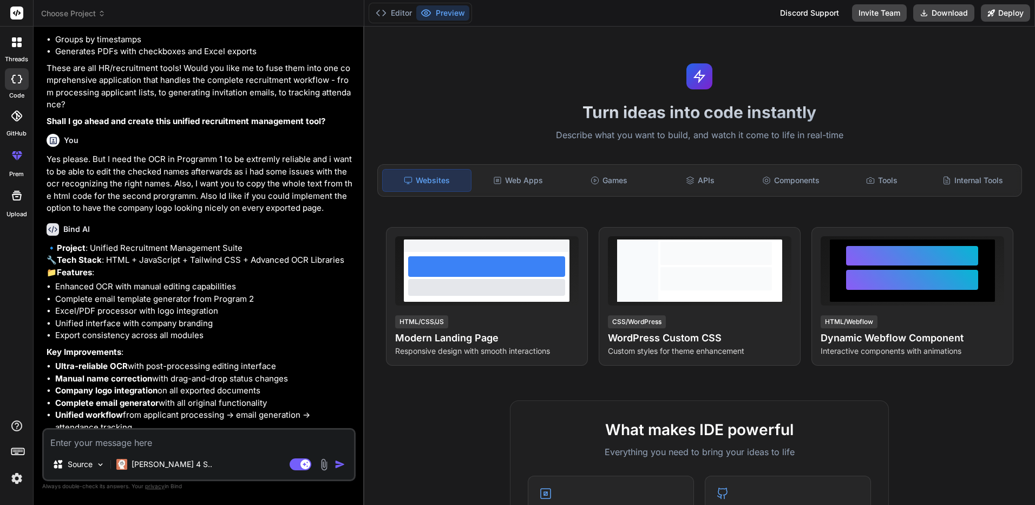
scroll to position [10687, 0]
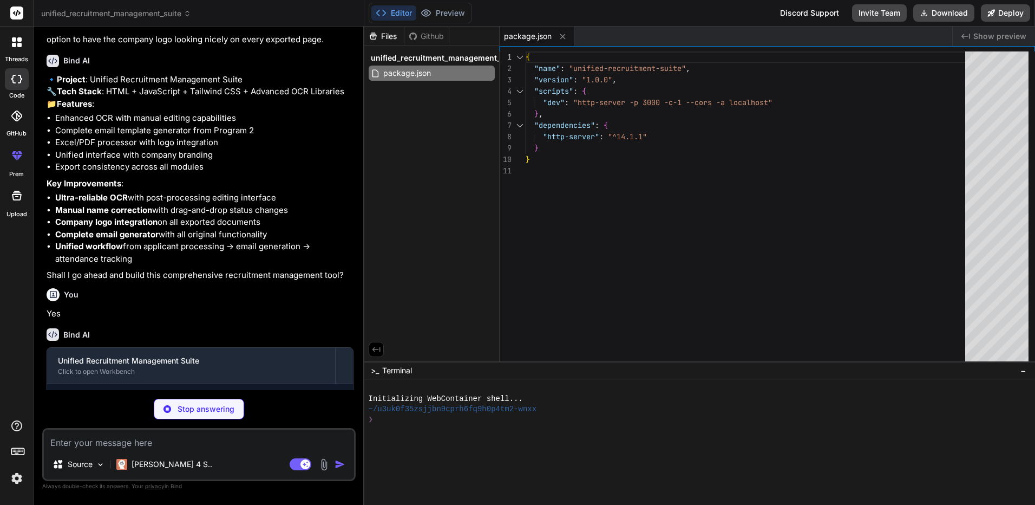
scroll to position [10764, 0]
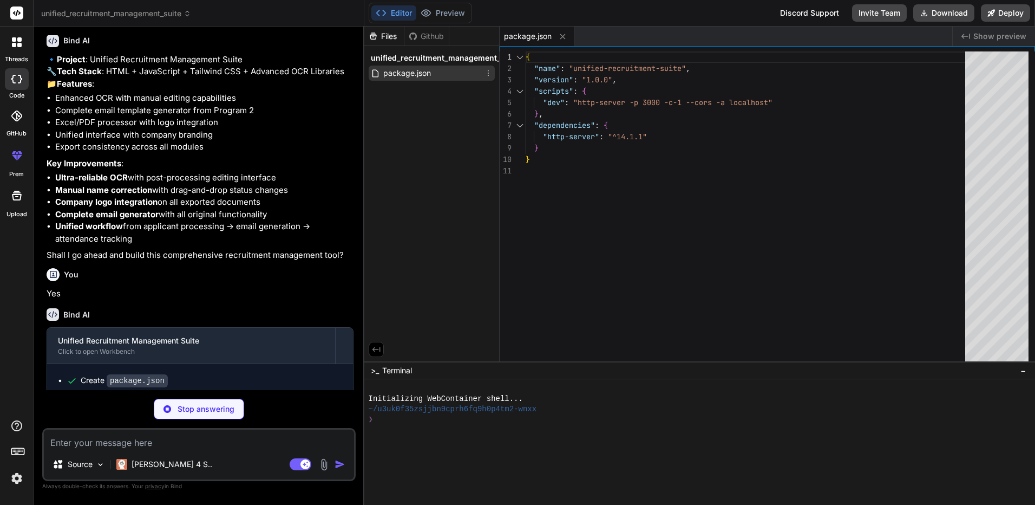
click at [469, 76] on div "package.json" at bounding box center [432, 73] width 126 height 15
click at [486, 71] on icon at bounding box center [488, 73] width 9 height 9
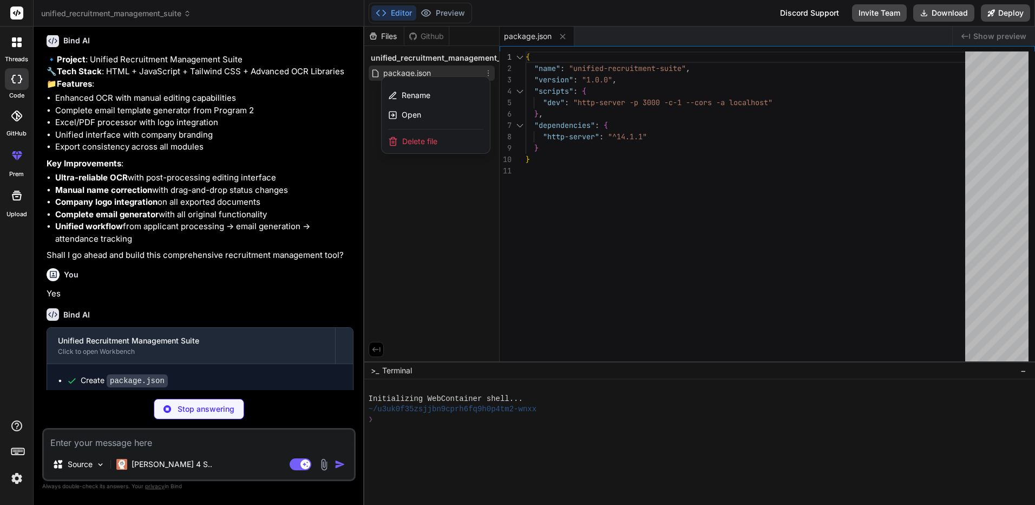
click at [456, 55] on div at bounding box center [699, 266] width 671 height 478
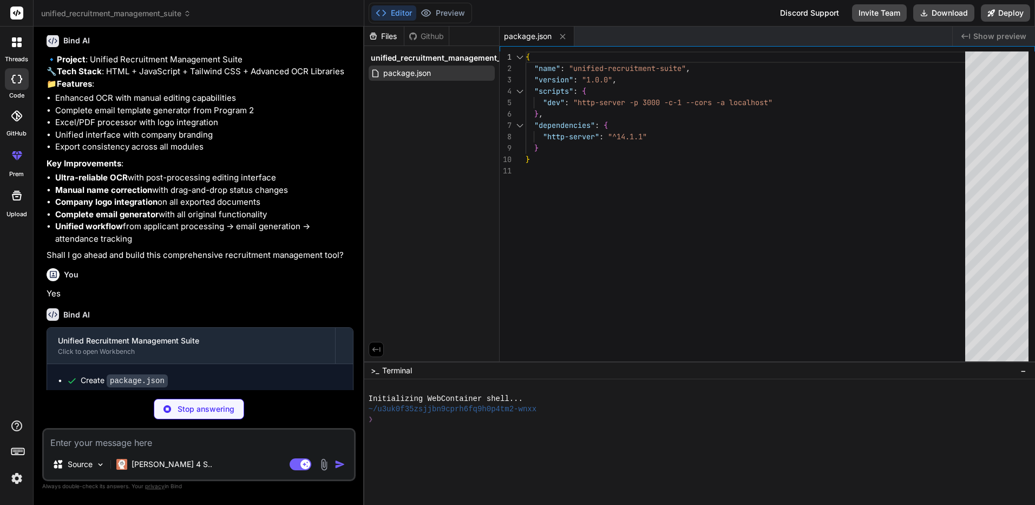
click at [108, 452] on div "Source Claude 4 S.. Agent Mode. When this toggle is activated, AI automatically…" at bounding box center [198, 454] width 313 height 53
click at [109, 447] on textarea at bounding box center [199, 438] width 310 height 19
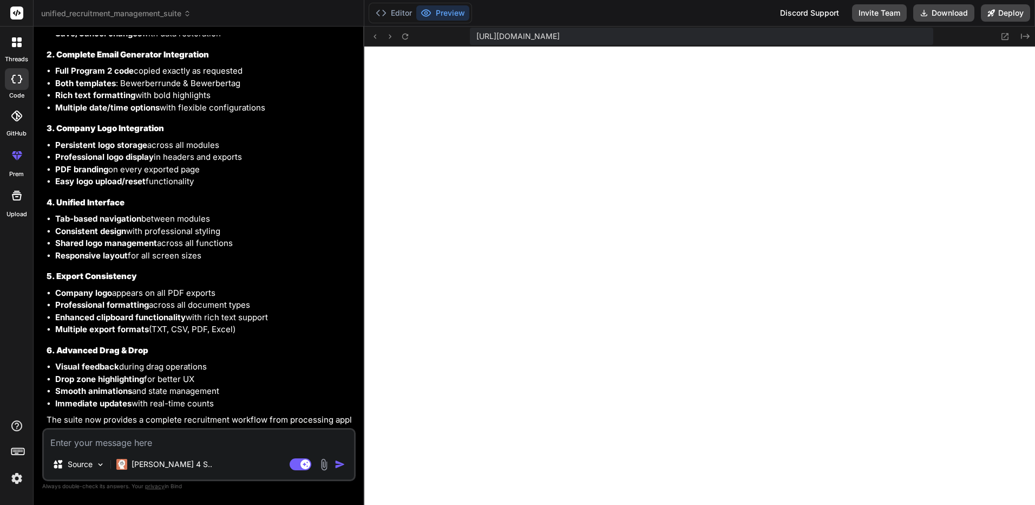
scroll to position [11363, 0]
click at [167, 444] on textarea at bounding box center [199, 438] width 310 height 19
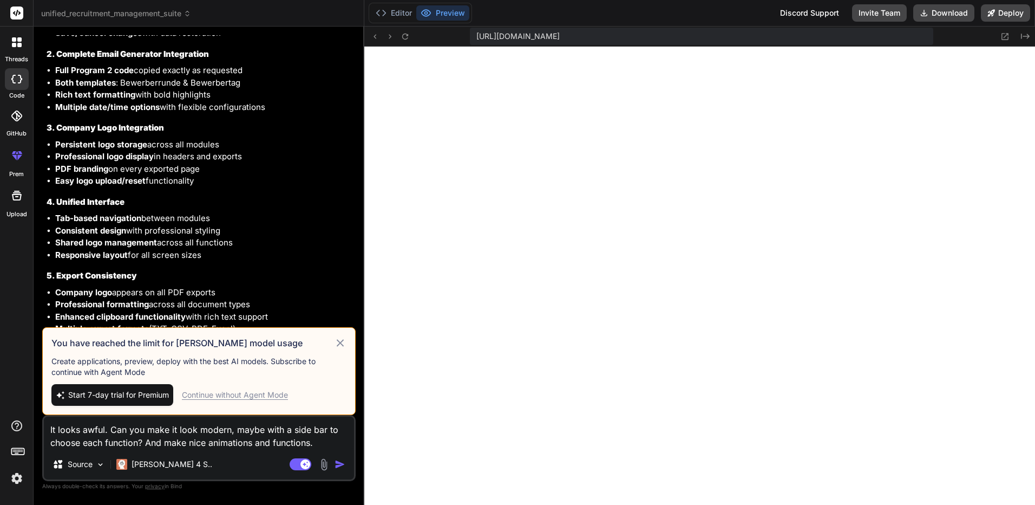
click at [164, 397] on span "Start 7-day trial for Premium" at bounding box center [118, 394] width 101 height 11
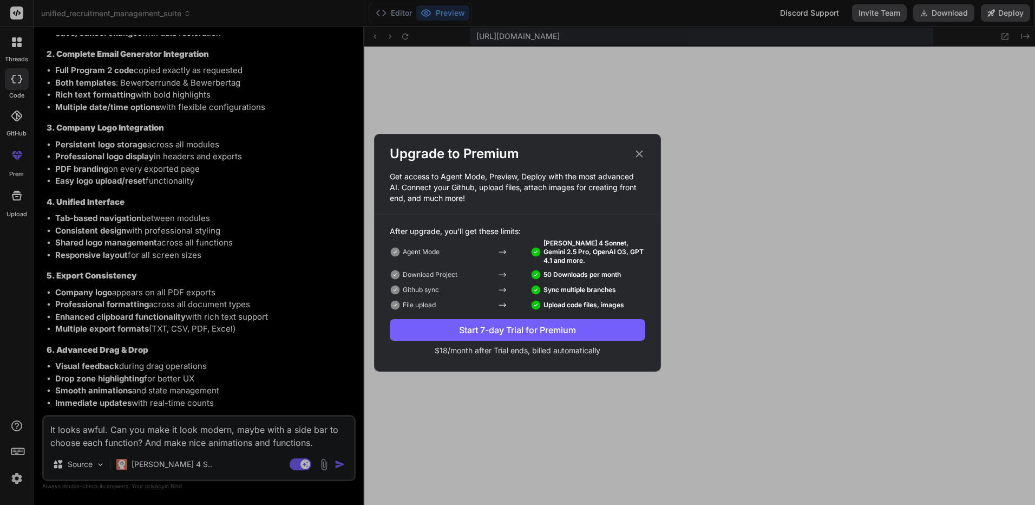
click at [581, 322] on button "Start 7-day Trial for Premium" at bounding box center [518, 330] width 256 height 22
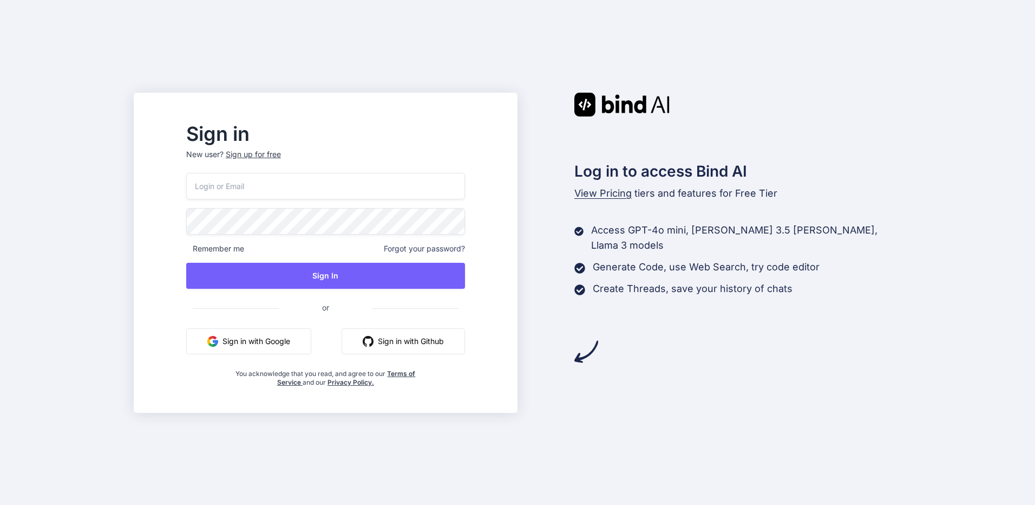
click at [296, 331] on button "Sign in with Google" at bounding box center [248, 341] width 125 height 26
click at [296, 337] on button "Sign in with Google" at bounding box center [248, 341] width 125 height 26
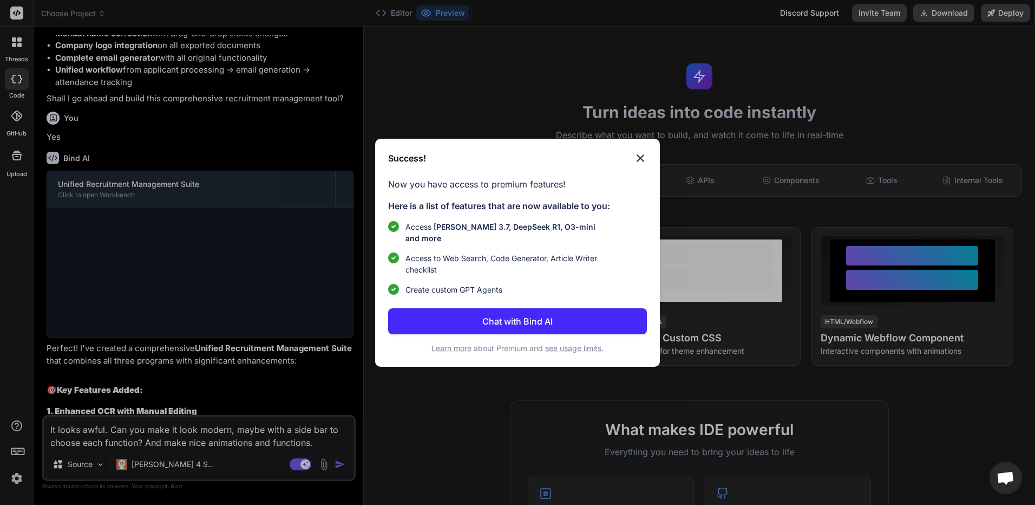
scroll to position [10968, 0]
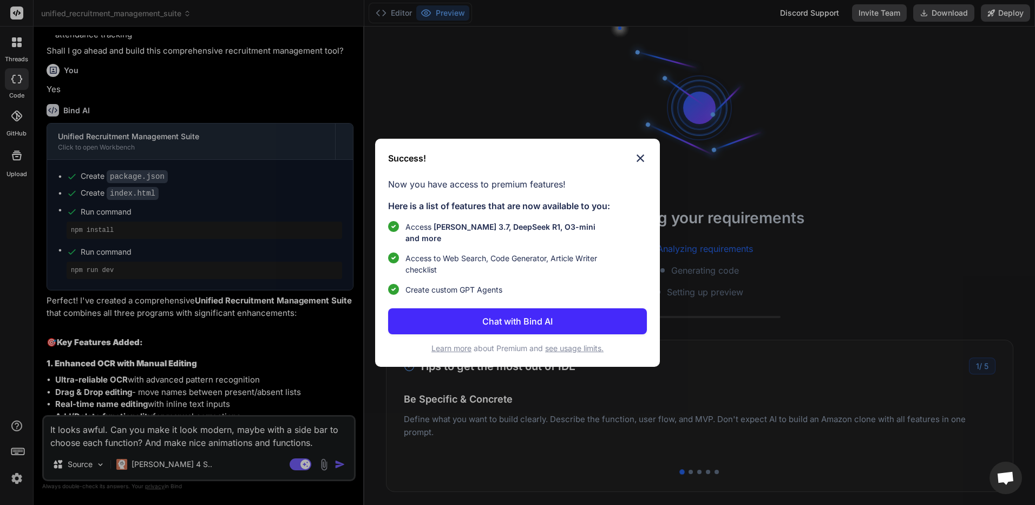
click at [639, 147] on div "Success! Now you have access to premium features! Here is a list of features th…" at bounding box center [517, 253] width 285 height 228
click at [642, 157] on img at bounding box center [640, 158] width 13 height 13
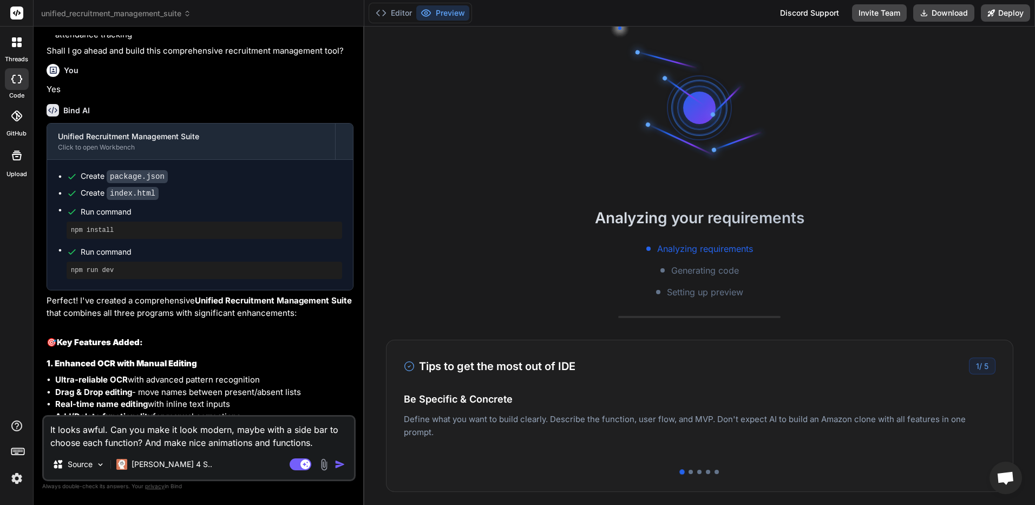
click at [346, 461] on button "button" at bounding box center [342, 464] width 15 height 11
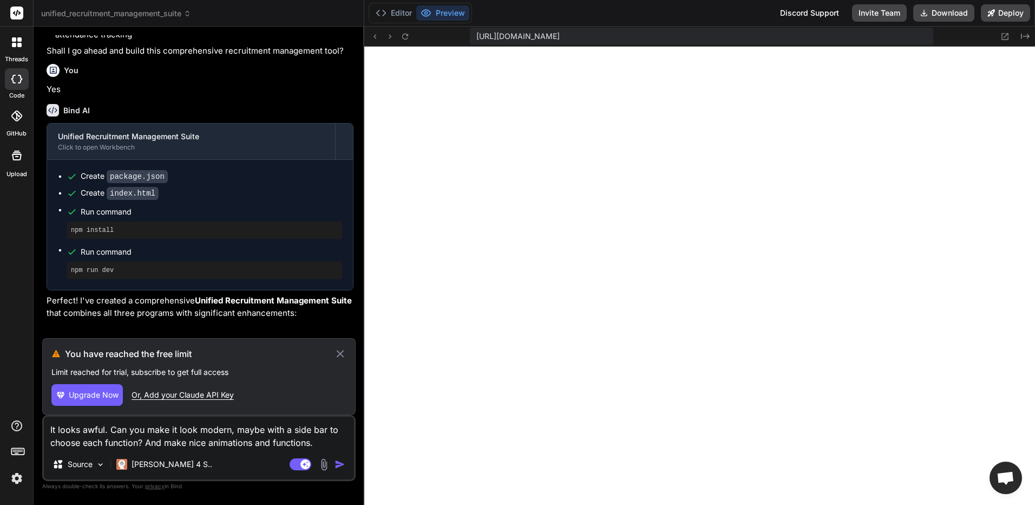
scroll to position [329, 0]
click at [343, 355] on icon at bounding box center [340, 353] width 12 height 13
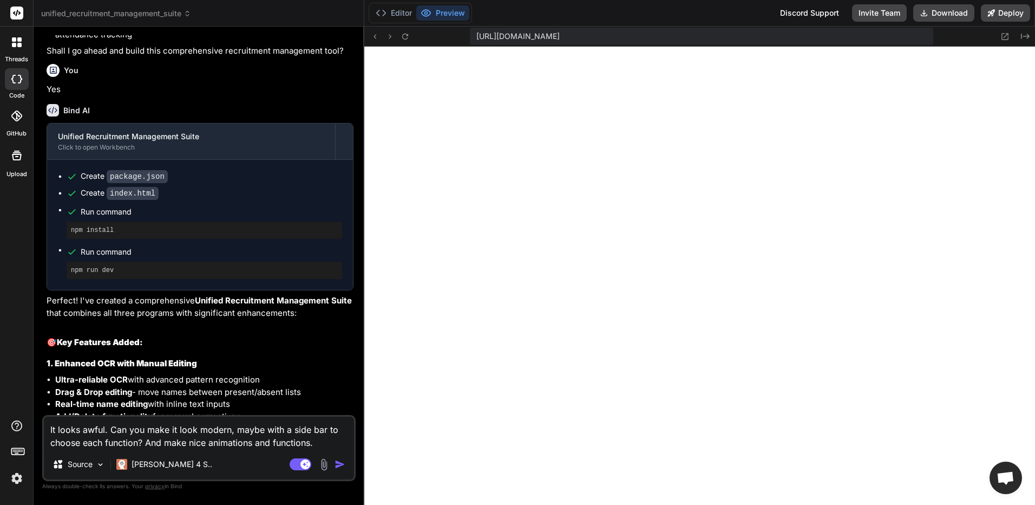
click at [17, 476] on img at bounding box center [17, 478] width 18 height 18
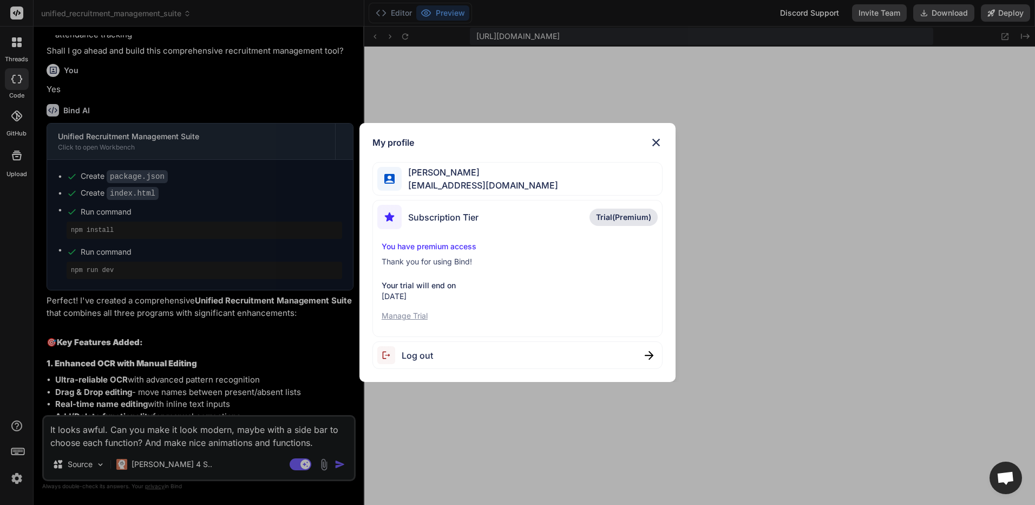
click at [662, 142] on img at bounding box center [656, 142] width 13 height 13
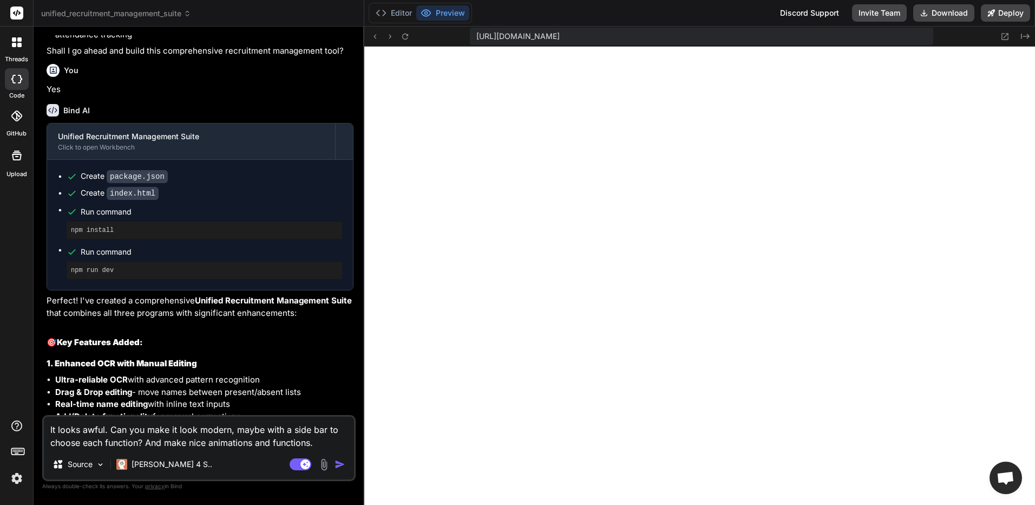
click at [336, 460] on img "button" at bounding box center [340, 464] width 11 height 11
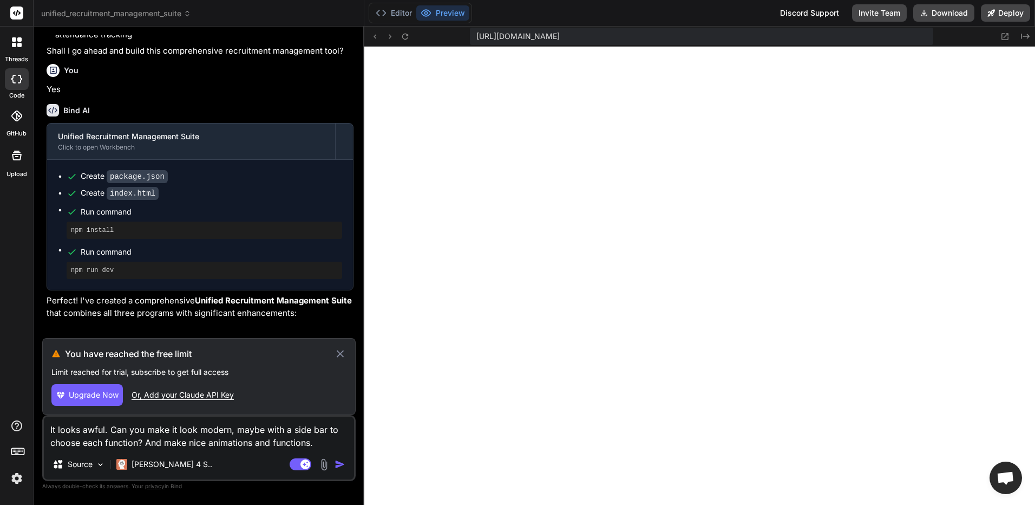
click at [95, 402] on button "Upgrade Now" at bounding box center [86, 395] width 71 height 22
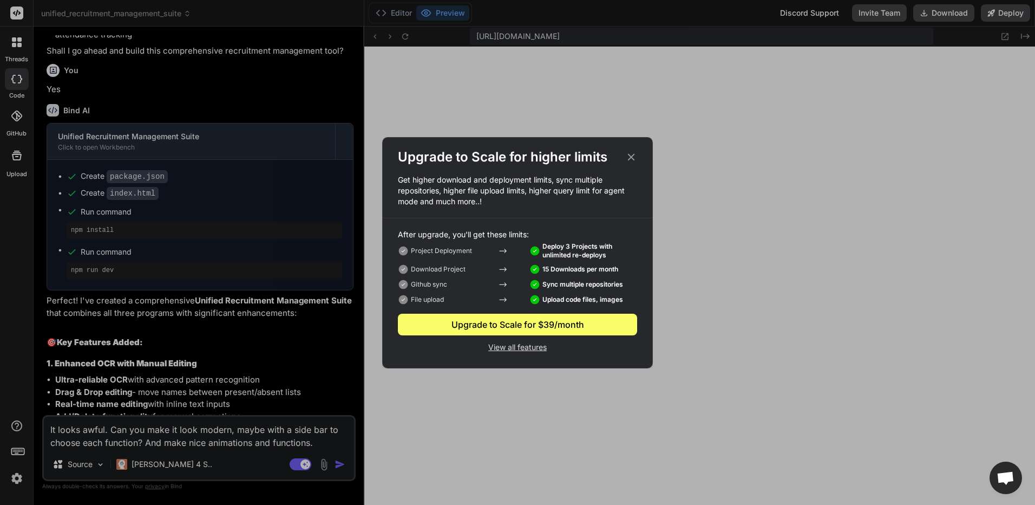
click at [629, 155] on icon at bounding box center [631, 157] width 12 height 12
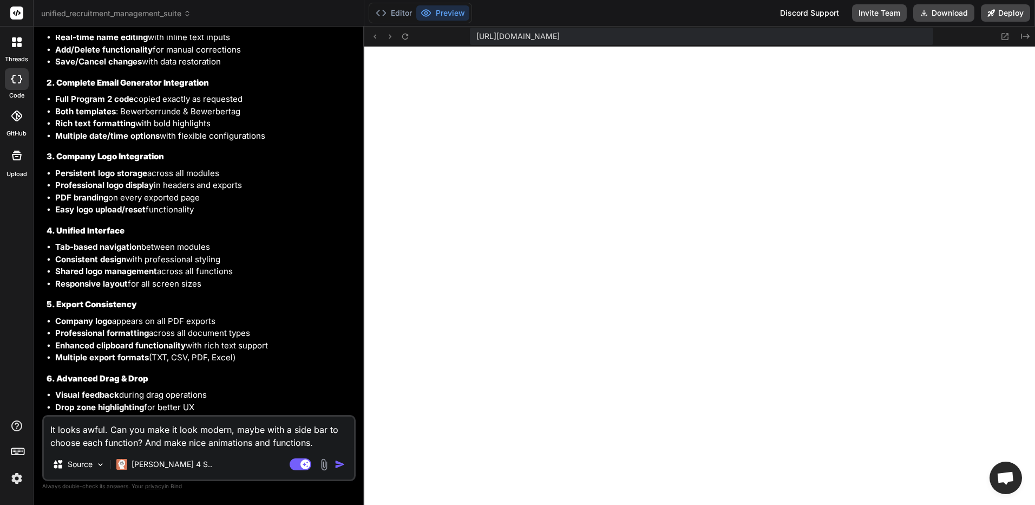
scroll to position [11376, 0]
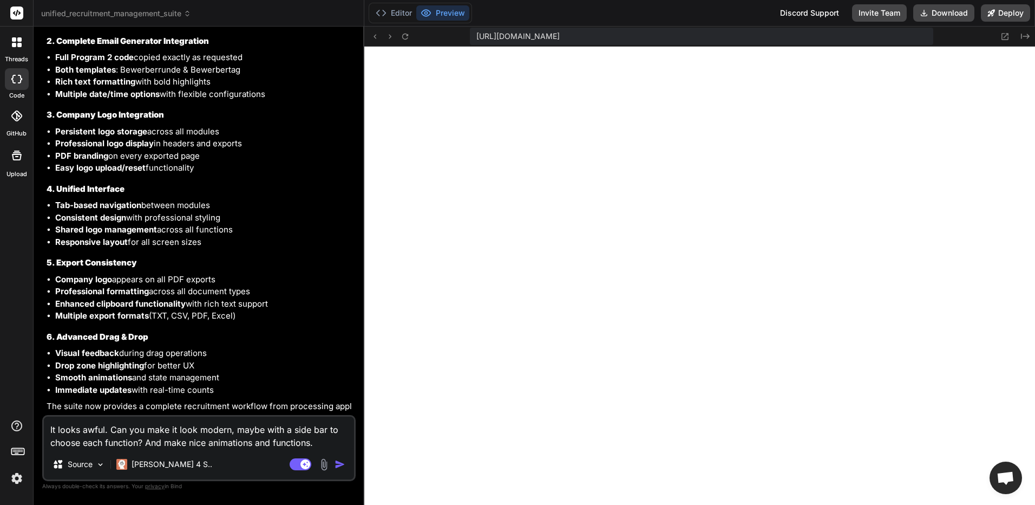
click at [316, 444] on textarea "It looks awful. Can you make it look modern, maybe with a side bar to choose ea…" at bounding box center [199, 432] width 310 height 32
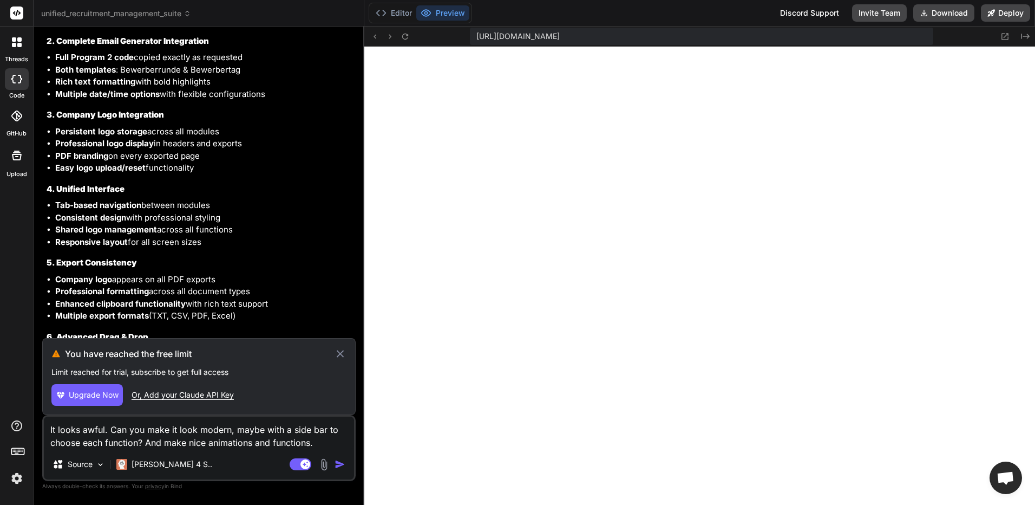
click at [21, 474] on img at bounding box center [17, 478] width 18 height 18
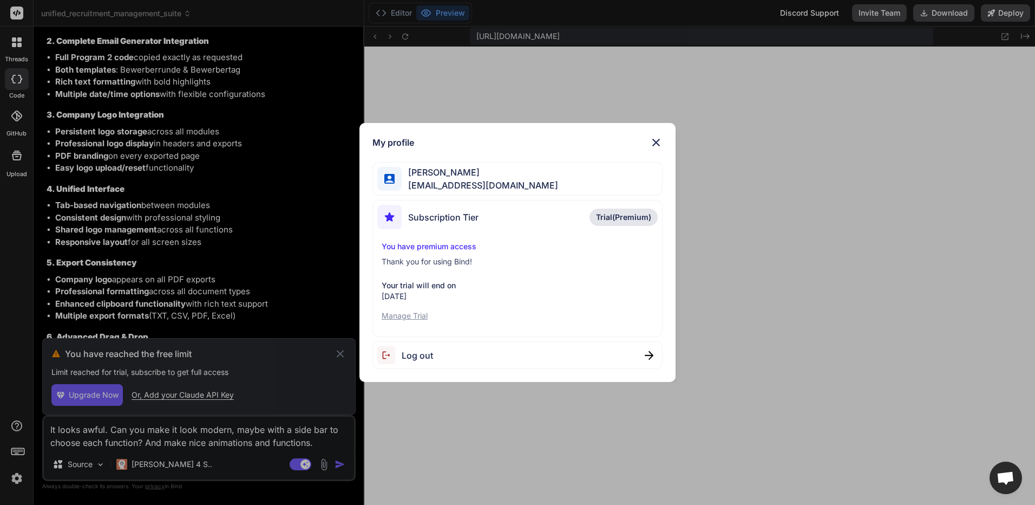
click at [404, 313] on p "Manage Trial" at bounding box center [518, 315] width 272 height 11
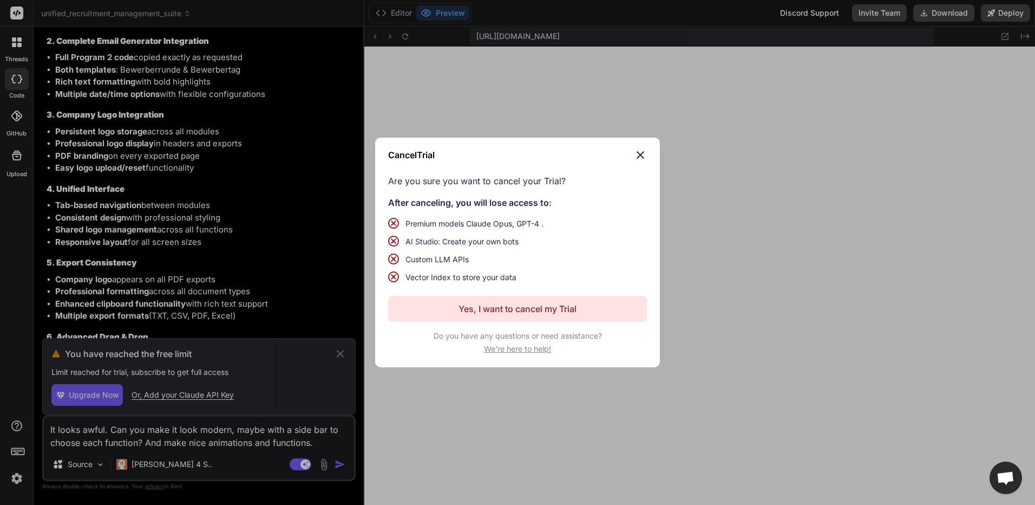
click at [545, 304] on p "Yes, I want to cancel my Trial" at bounding box center [518, 308] width 118 height 13
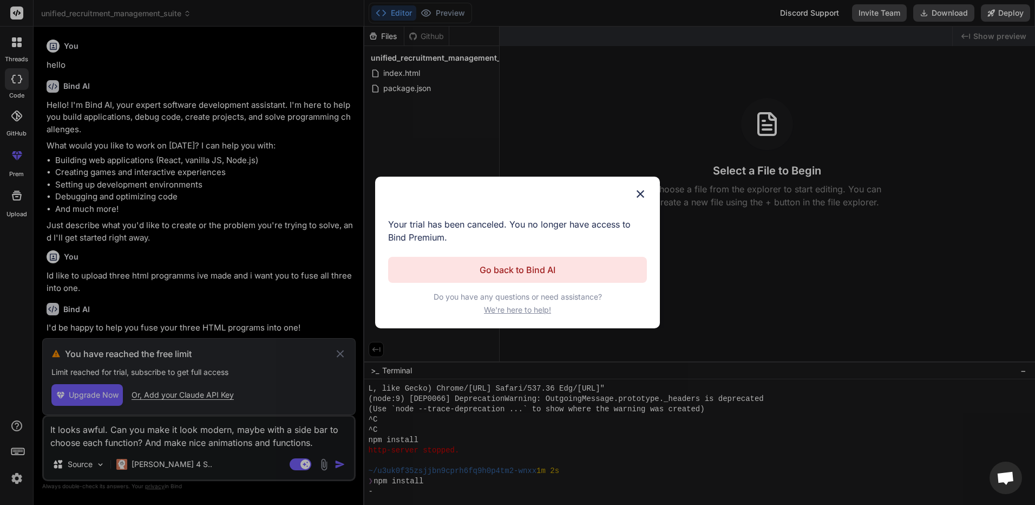
scroll to position [473, 0]
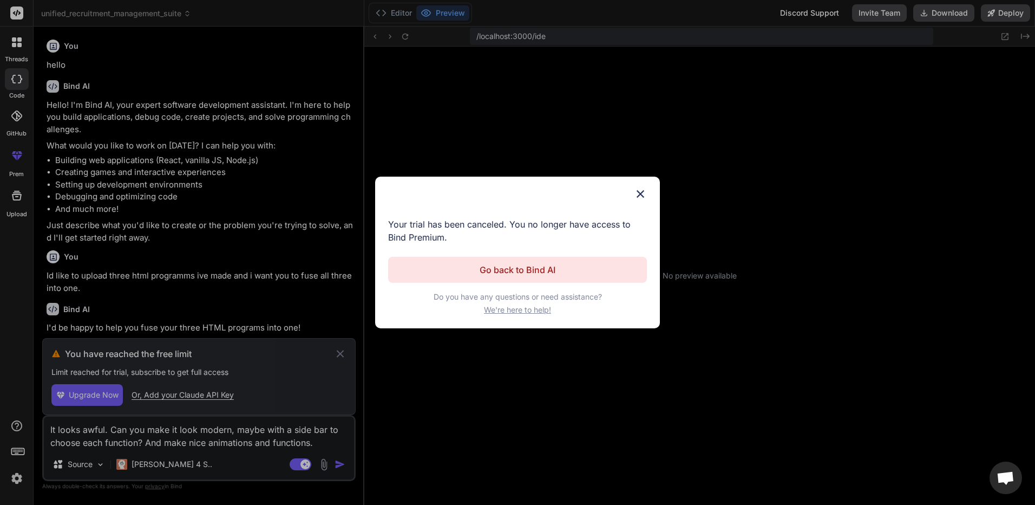
click at [574, 271] on button "Go back to Bind AI" at bounding box center [517, 270] width 259 height 26
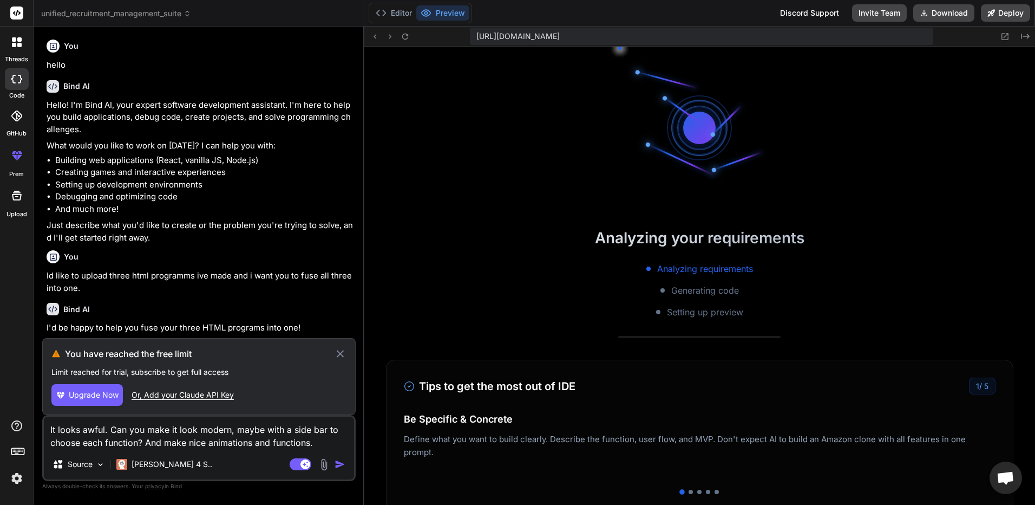
scroll to position [772, 0]
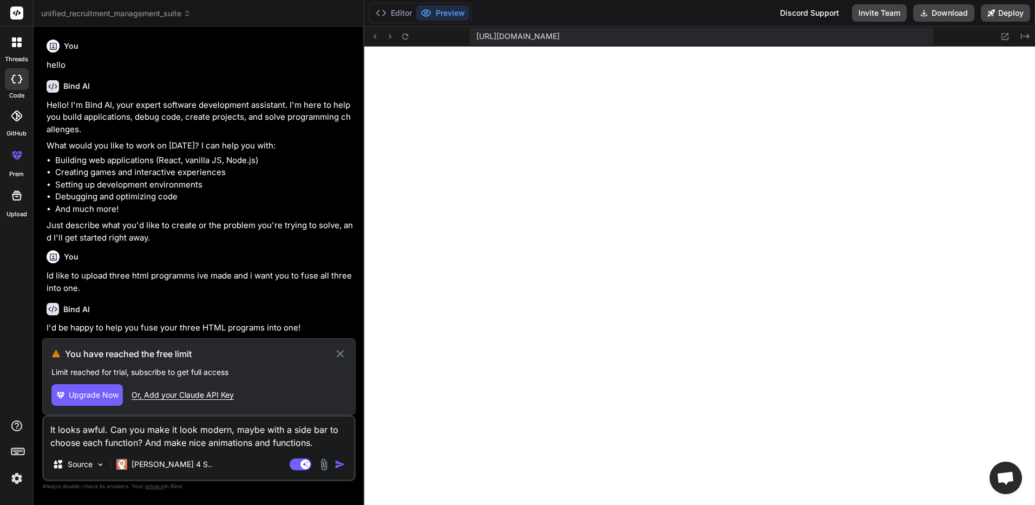
click at [312, 441] on textarea "It looks awful. Can you make it look modern, maybe with a side bar to choose ea…" at bounding box center [199, 432] width 310 height 32
click at [318, 442] on textarea "It looks awful. Can you make it look modern, maybe with a side bar to choose ea…" at bounding box center [199, 432] width 310 height 32
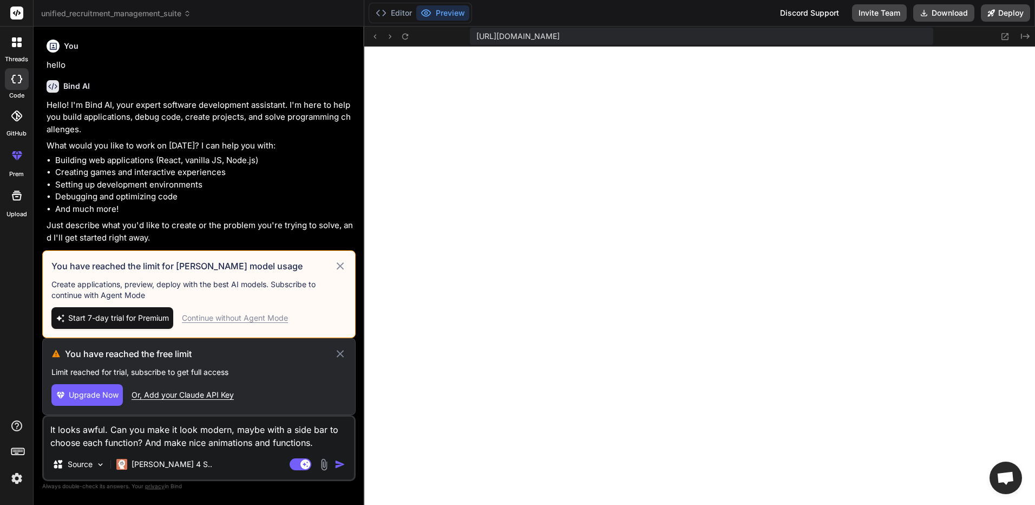
click at [340, 260] on icon at bounding box center [340, 265] width 12 height 13
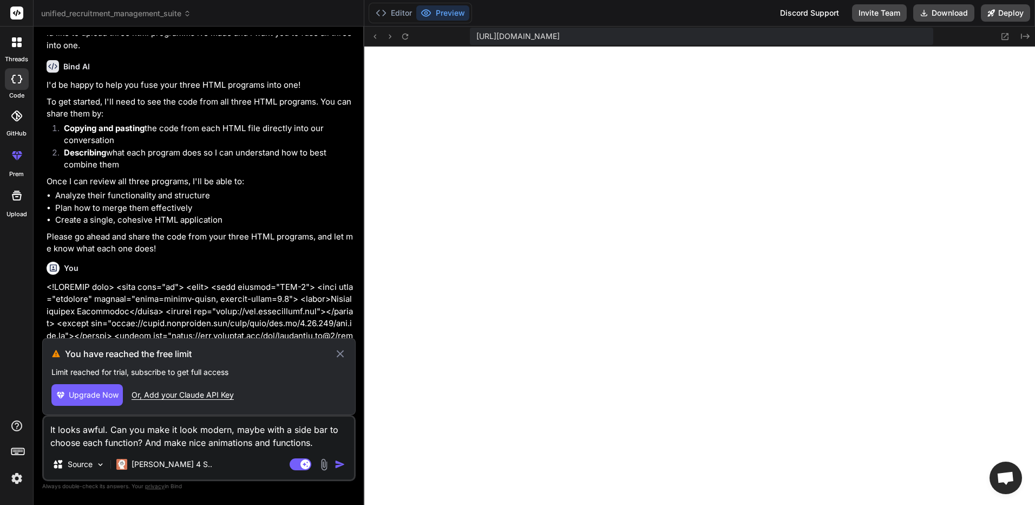
scroll to position [0, 0]
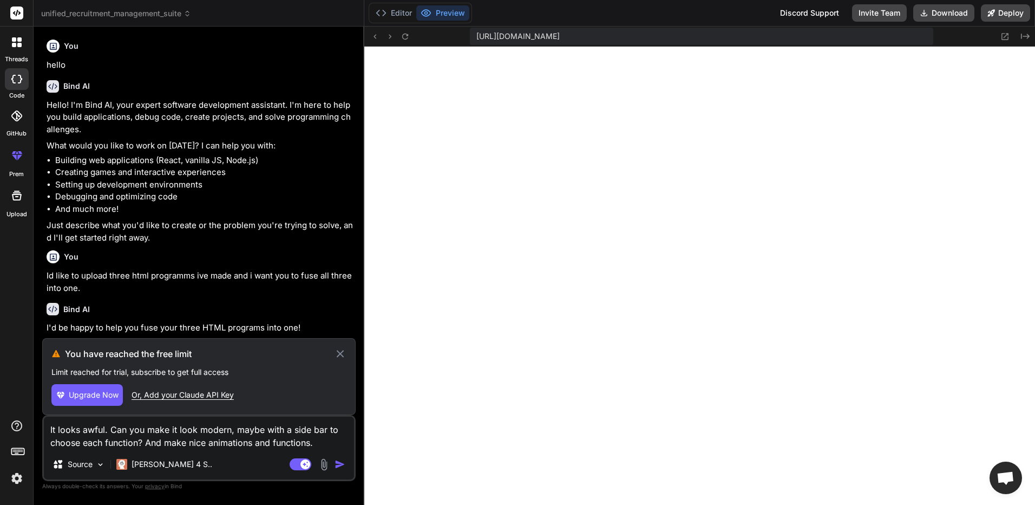
click at [341, 352] on icon at bounding box center [339, 353] width 7 height 7
type textarea "x"
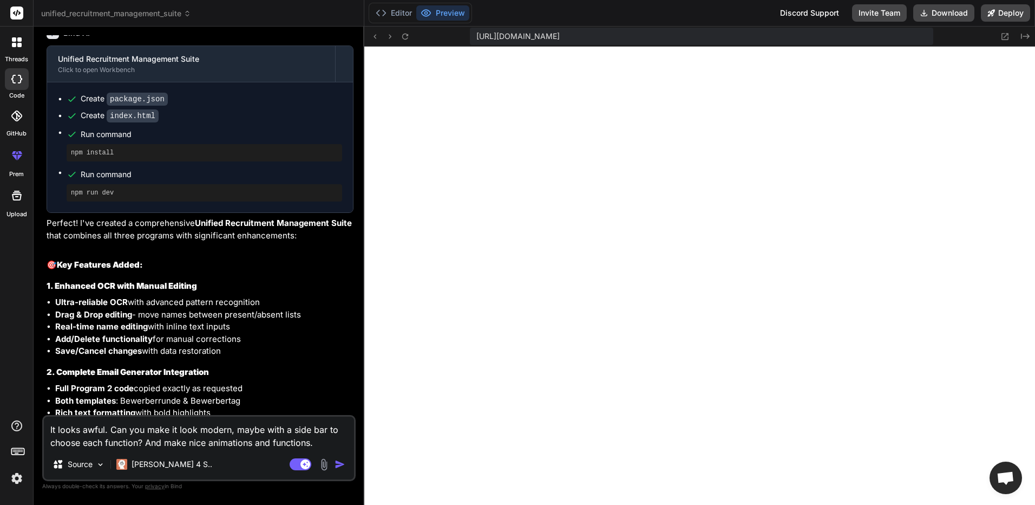
scroll to position [10991, 0]
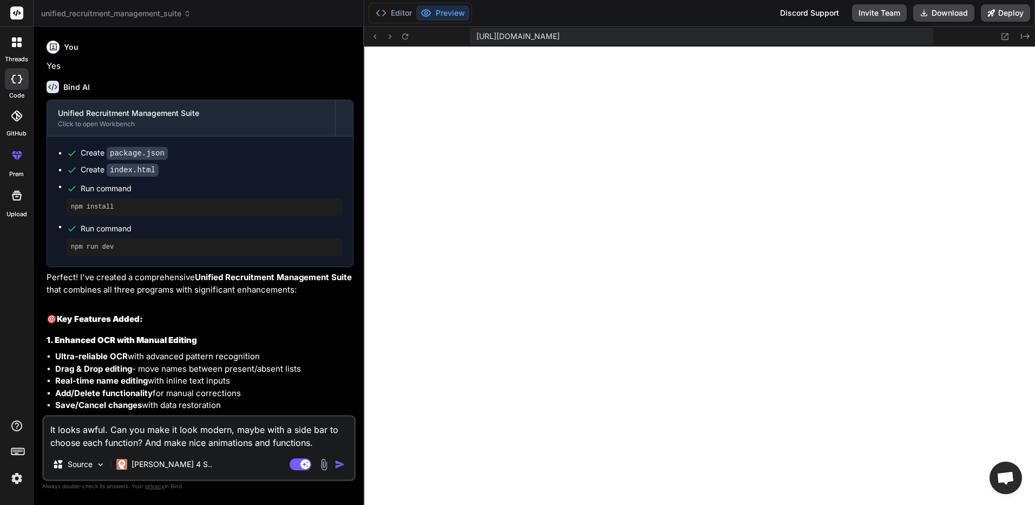
click at [128, 164] on code "index.html" at bounding box center [133, 170] width 52 height 13
drag, startPoint x: 128, startPoint y: 142, endPoint x: 180, endPoint y: 187, distance: 69.1
click at [180, 202] on pre "npm install" at bounding box center [204, 206] width 267 height 9
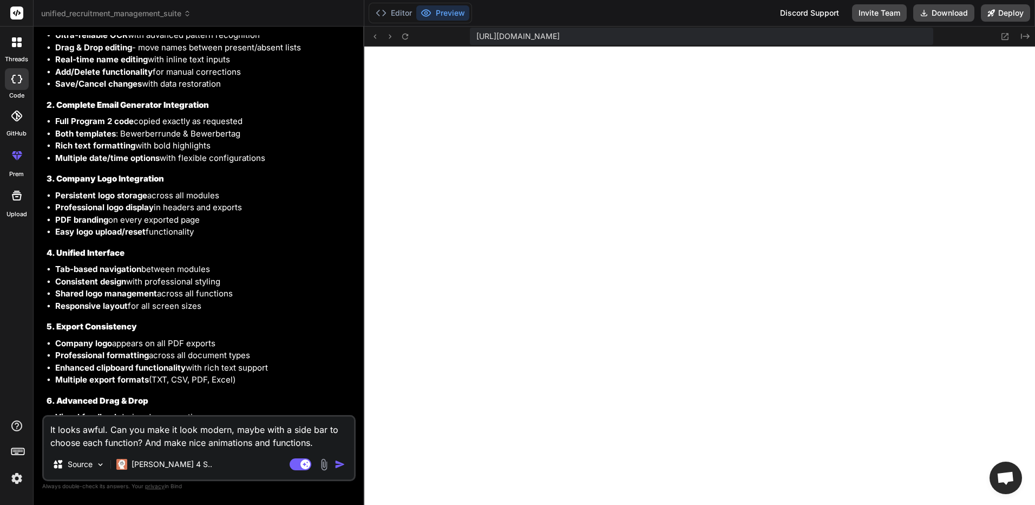
scroll to position [11376, 0]
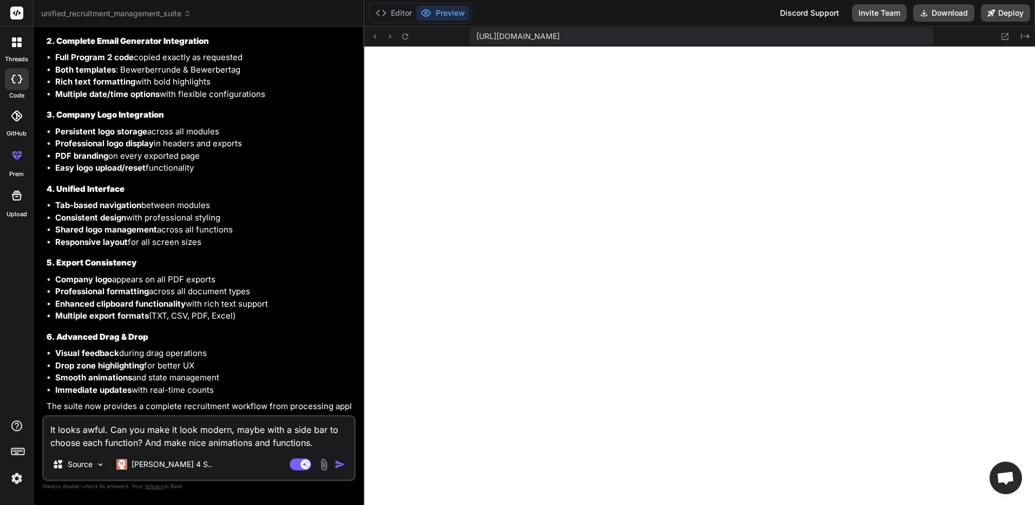
click at [439, 9] on button "Preview" at bounding box center [442, 12] width 53 height 15
click at [449, 15] on button "Preview" at bounding box center [442, 12] width 53 height 15
drag, startPoint x: 327, startPoint y: 442, endPoint x: -2, endPoint y: 383, distance: 334.4
click at [0, 383] on html "threads code GitHub prem Upload unified_recruitment_management_suite Created wi…" at bounding box center [517, 252] width 1035 height 505
type textarea "c"
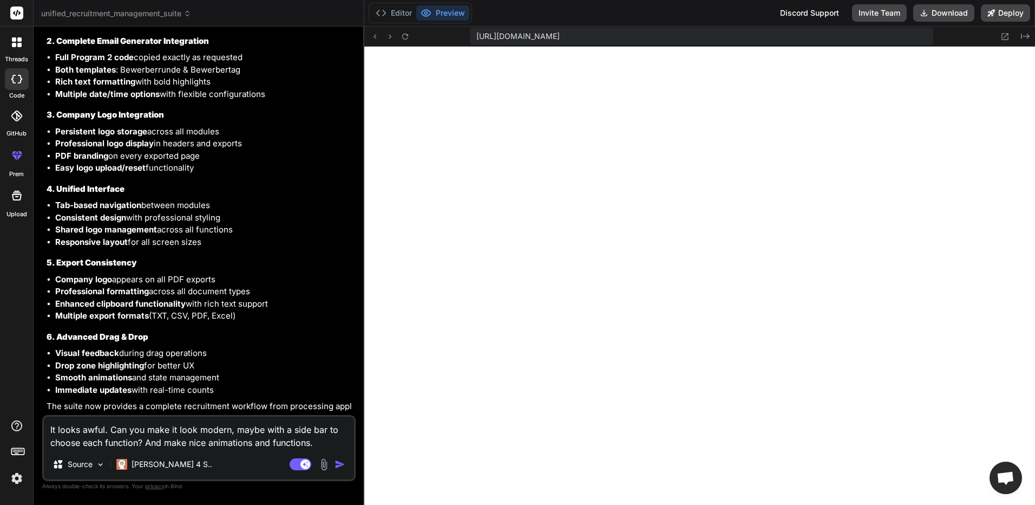
type textarea "x"
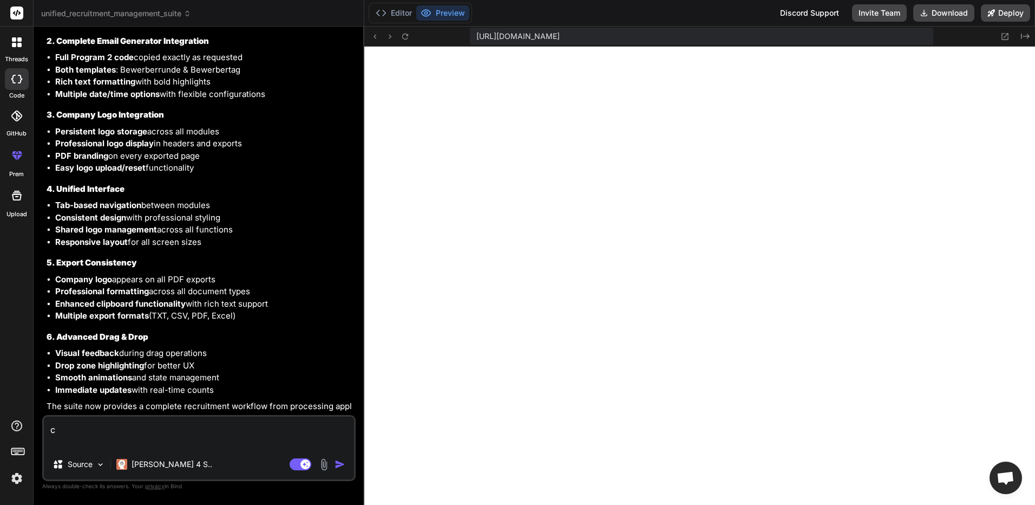
scroll to position [11363, 0]
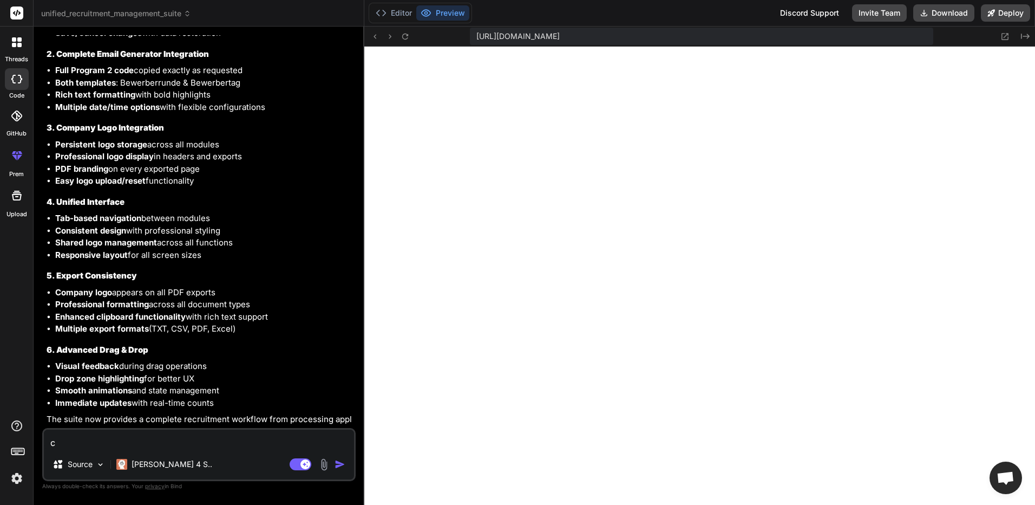
type textarea "ca"
type textarea "x"
type textarea "can"
type textarea "x"
type textarea "can"
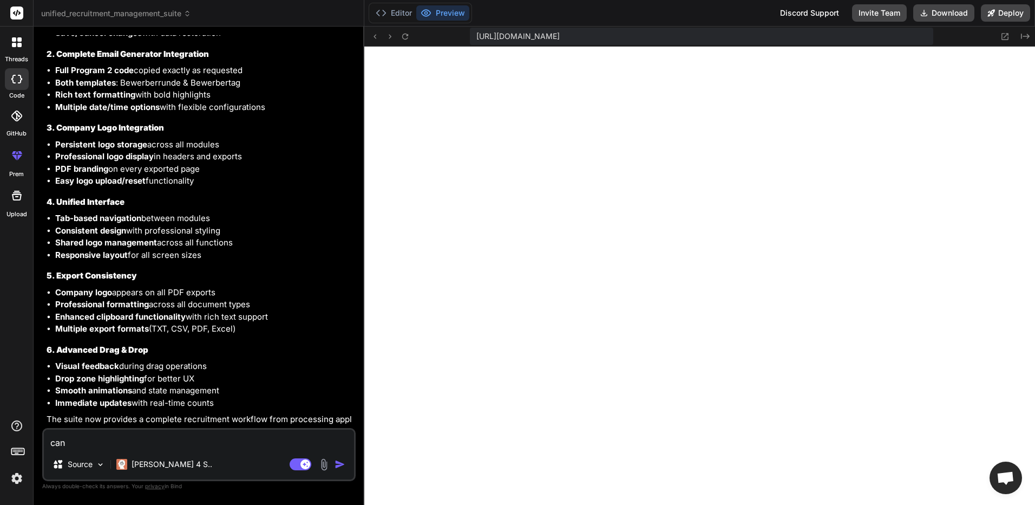
type textarea "x"
type textarea "can y"
type textarea "x"
type textarea "can yo"
type textarea "x"
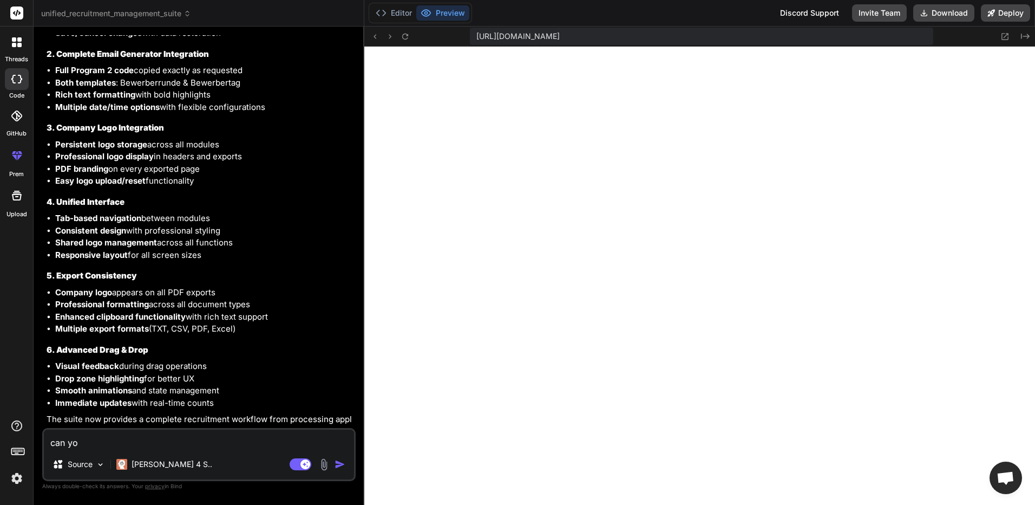
type textarea "can you"
type textarea "x"
type textarea "can you"
type textarea "x"
type textarea "can you g"
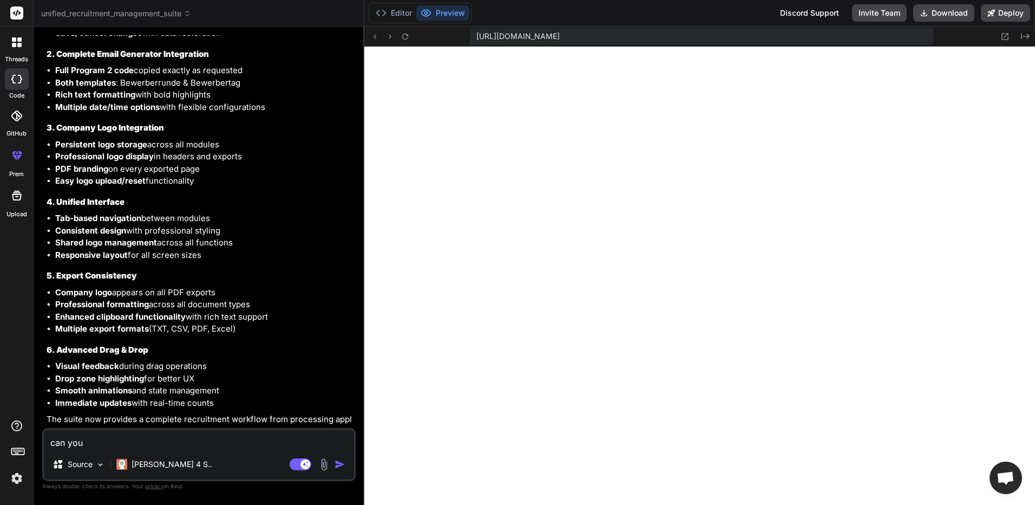
type textarea "x"
type textarea "can you gi"
type textarea "x"
type textarea "can you giv"
type textarea "x"
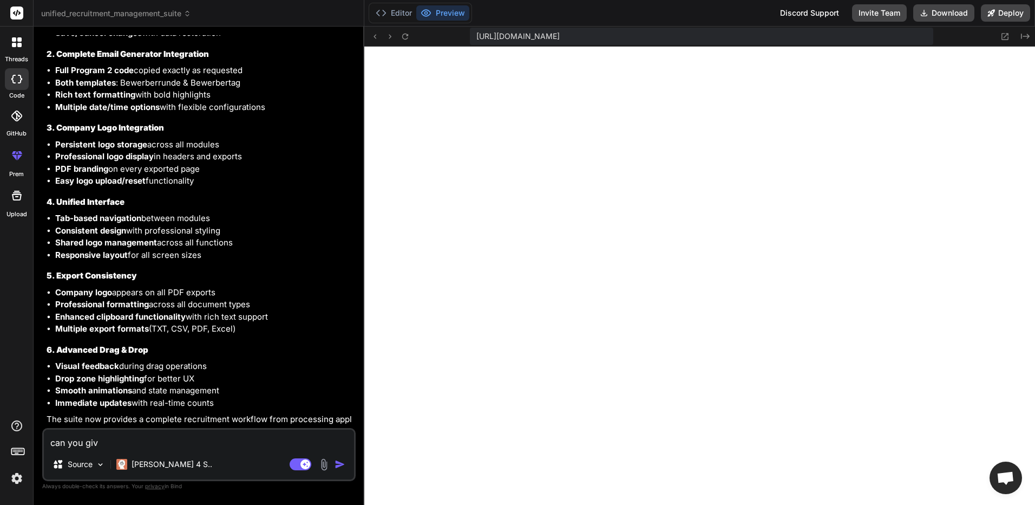
type textarea "can you give"
type textarea "x"
type textarea "can you give"
type textarea "x"
type textarea "can you give m"
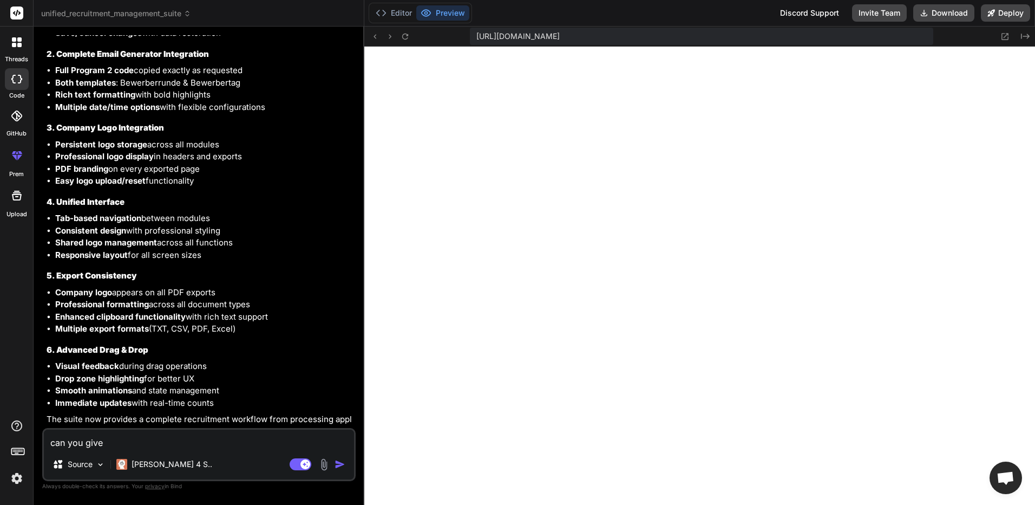
type textarea "x"
type textarea "can you give me"
type textarea "x"
type textarea "can you give me"
type textarea "x"
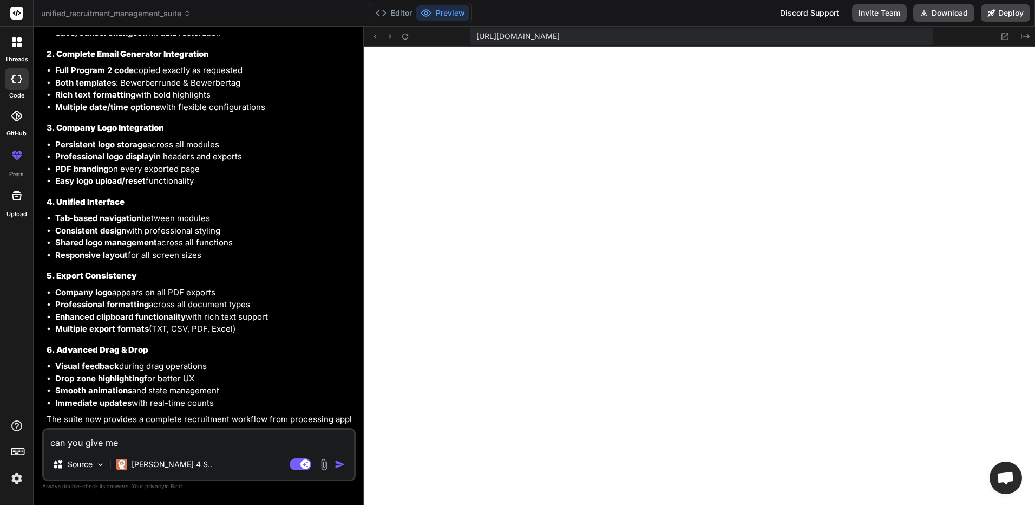
type textarea "can you give me t"
type textarea "x"
type textarea "can you give me th"
type textarea "x"
type textarea "can you give me the"
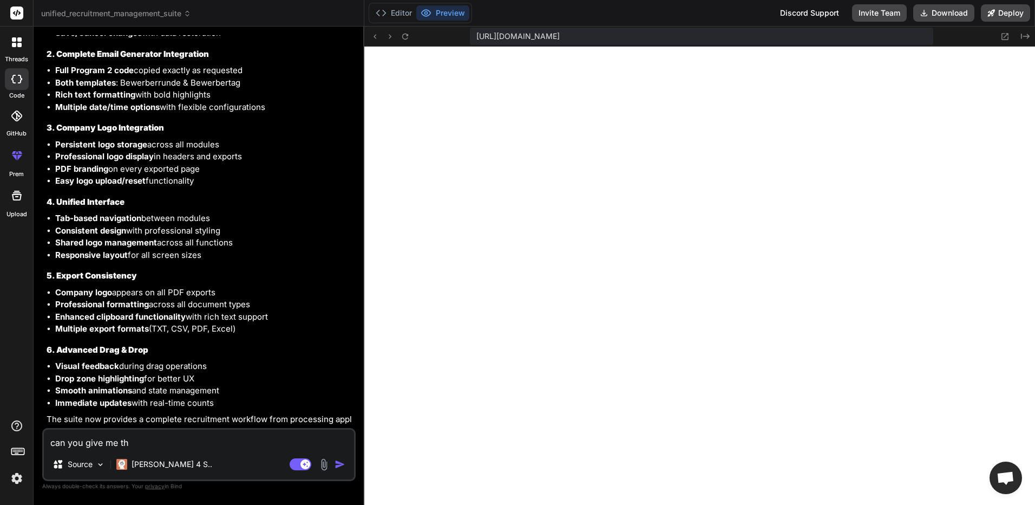
type textarea "x"
type textarea "can you give me the"
type textarea "x"
type textarea "can you give me the h"
type textarea "x"
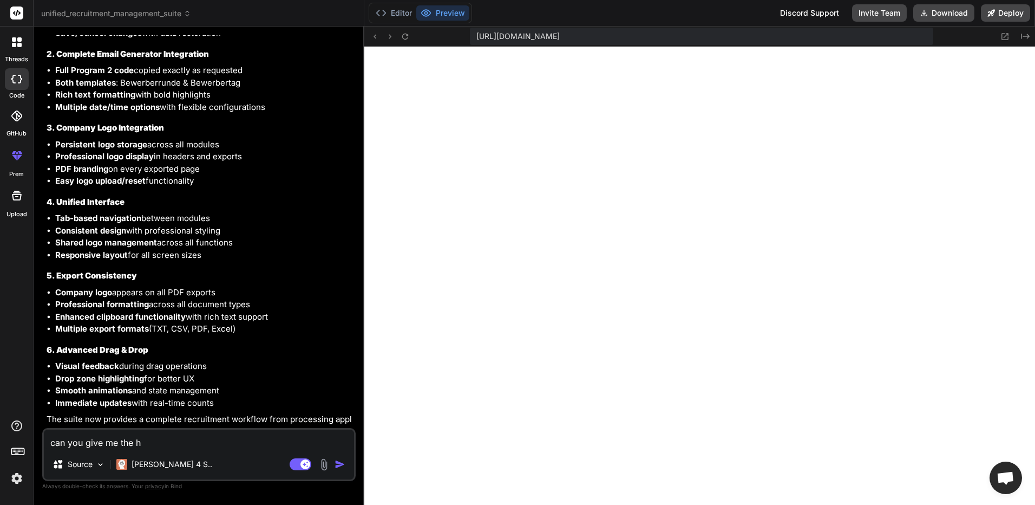
type textarea "can you give me the ht"
type textarea "x"
type textarea "can you give me the htm"
type textarea "x"
type textarea "can you give me the html"
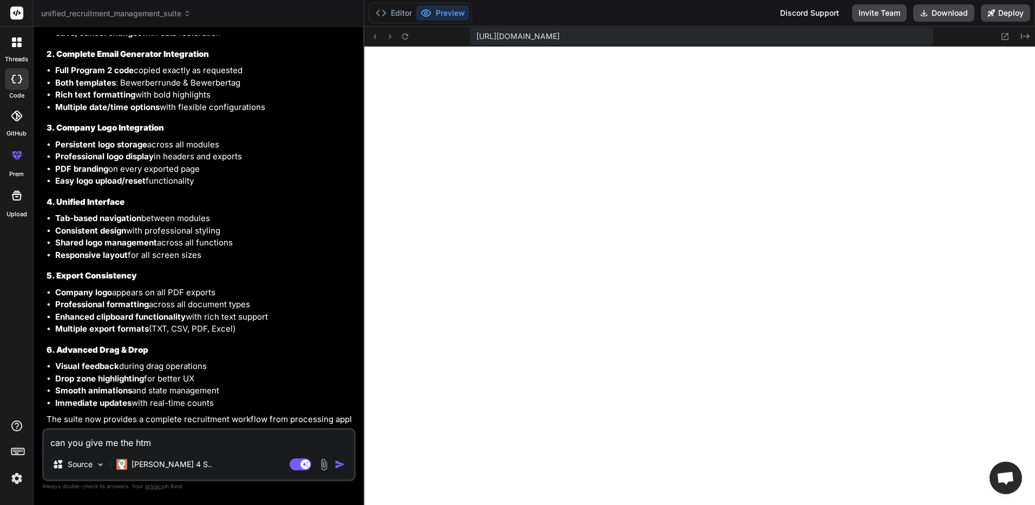
type textarea "x"
type textarea "can you give me the html"
type textarea "x"
type textarea "can you give me the html c"
type textarea "x"
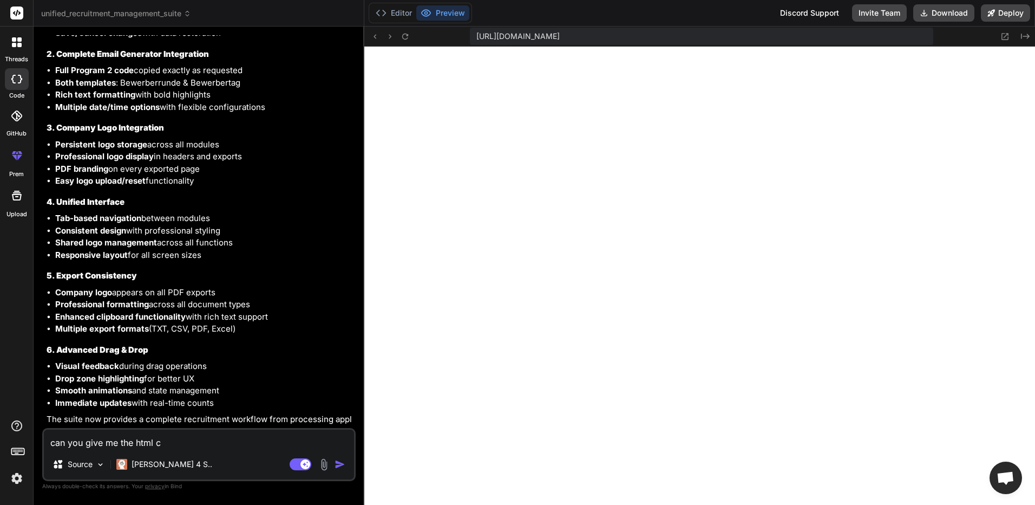
type textarea "can you give me the html co"
type textarea "x"
type textarea "can you give me the html cod"
type textarea "x"
type textarea "can you give me the html code"
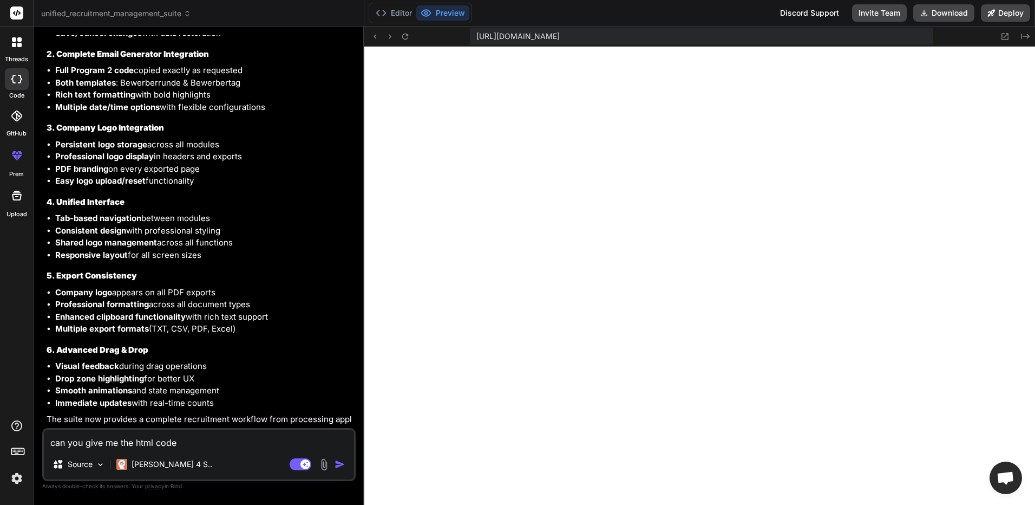
type textarea "x"
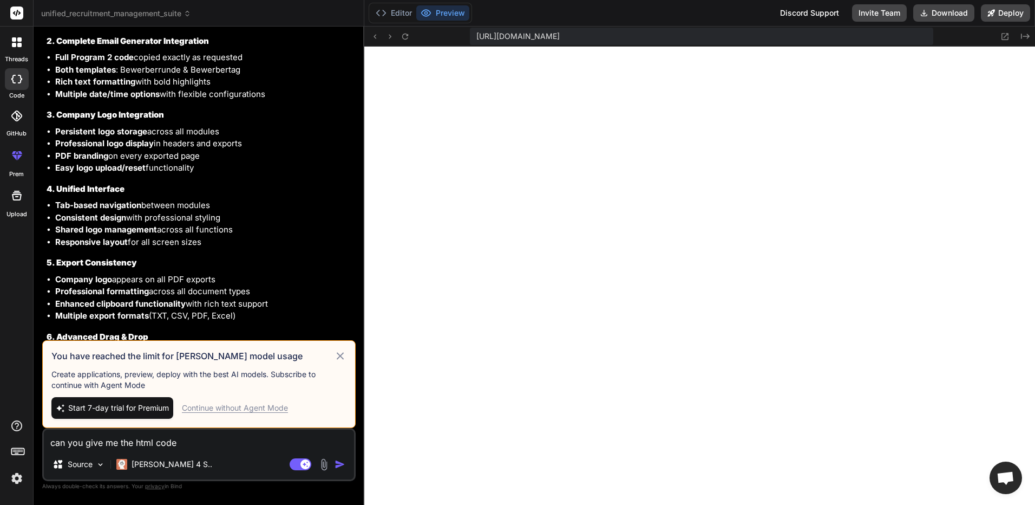
type textarea "can you give me the html code"
click at [337, 354] on icon at bounding box center [339, 355] width 7 height 7
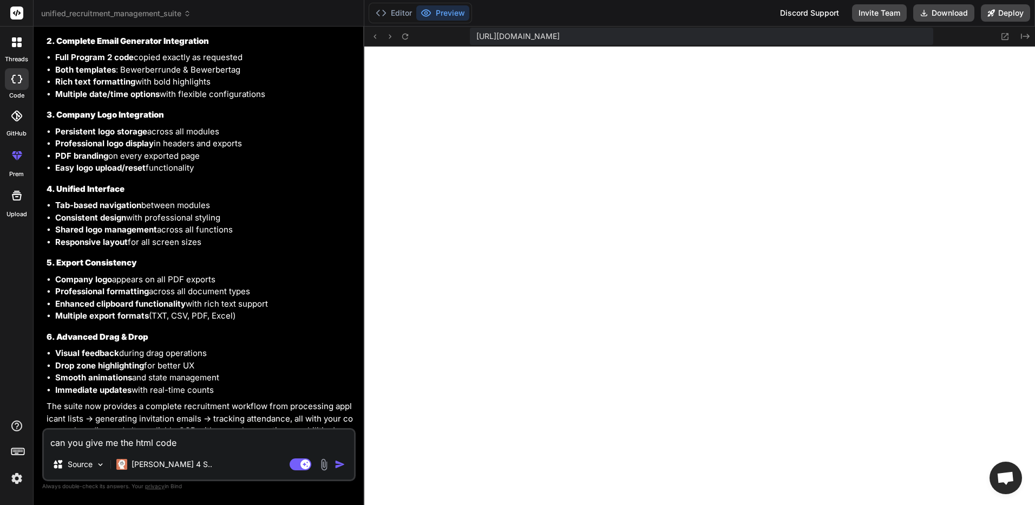
scroll to position [11363, 0]
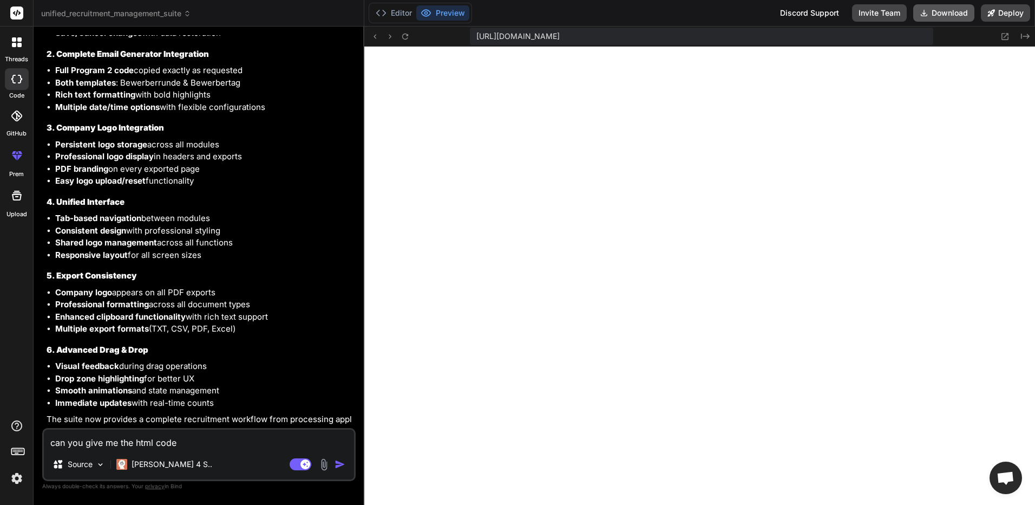
click at [966, 19] on button "Download" at bounding box center [943, 12] width 61 height 17
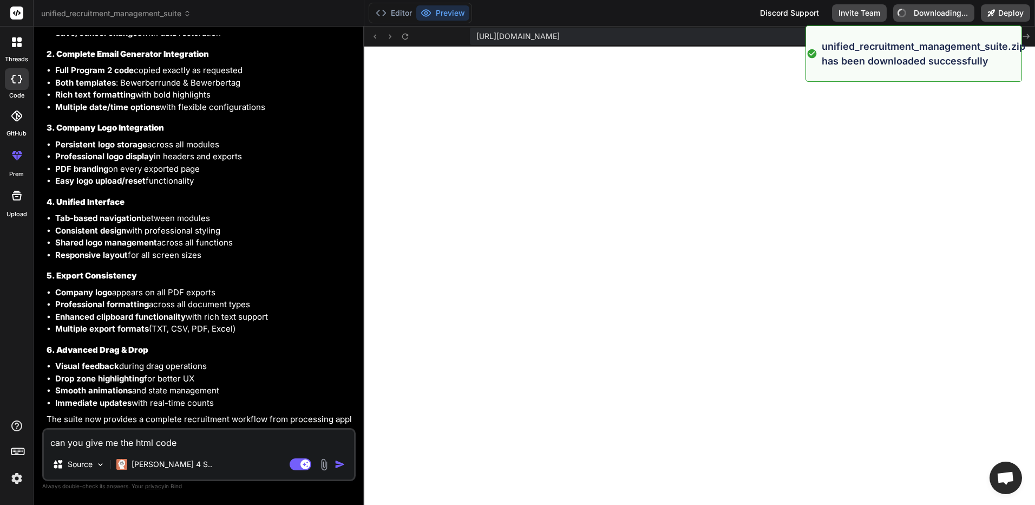
type textarea "x"
